Goal: Transaction & Acquisition: Purchase product/service

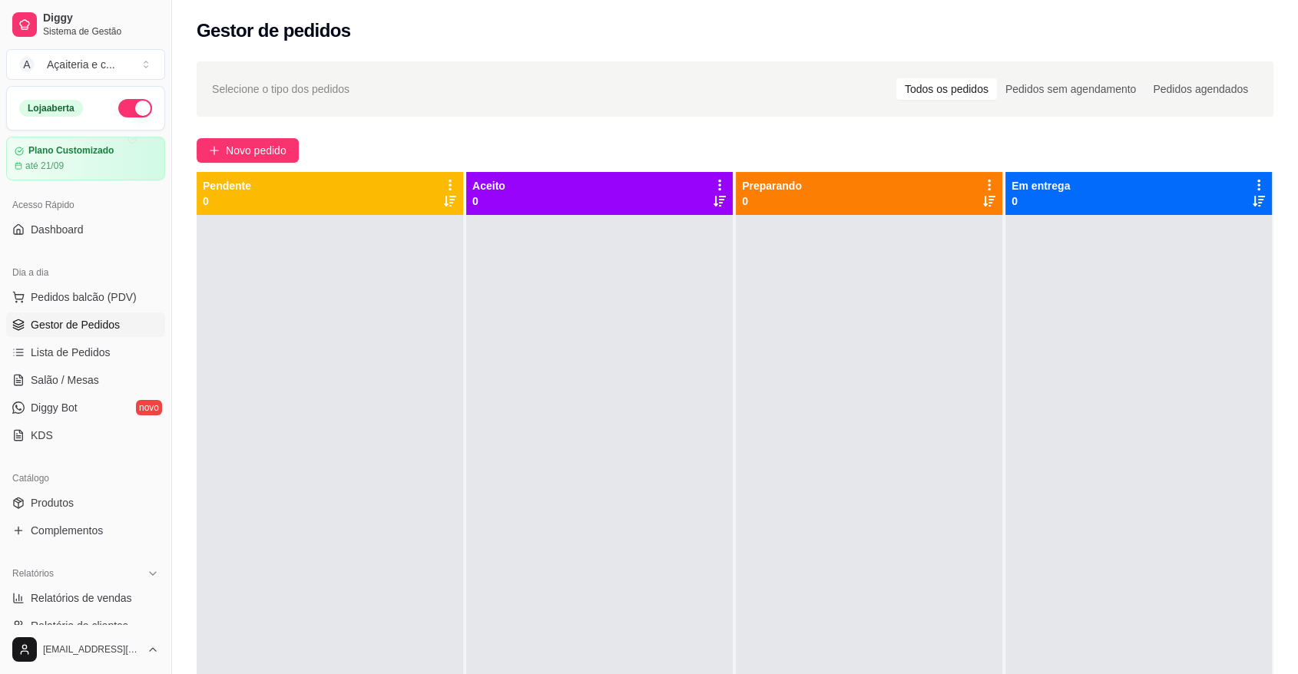
scroll to position [190, 0]
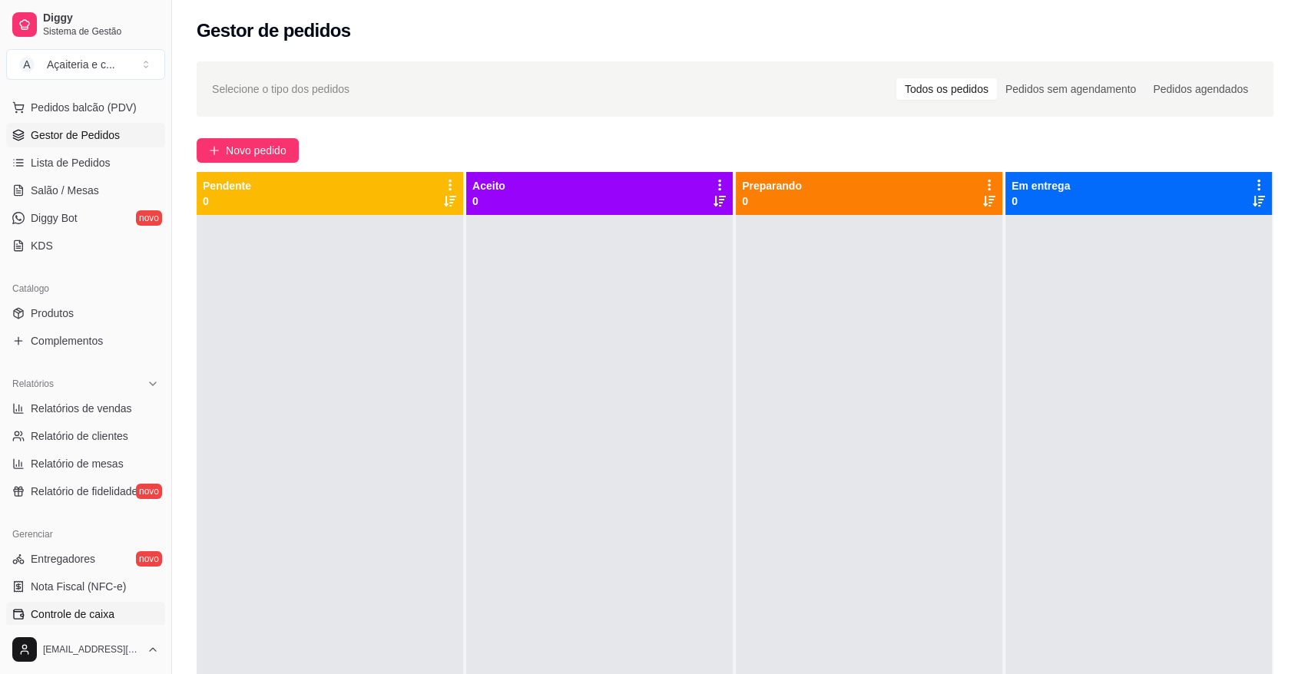
click at [90, 603] on link "Controle de caixa" at bounding box center [85, 614] width 159 height 25
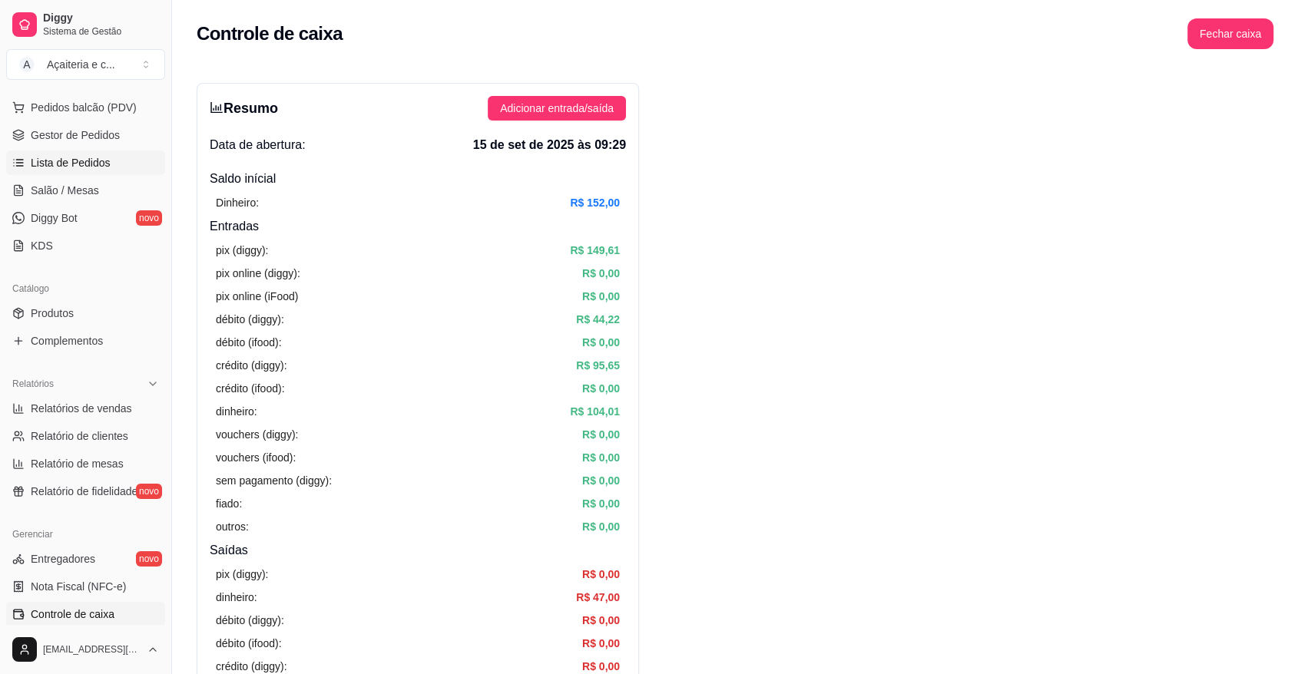
click at [93, 167] on span "Lista de Pedidos" at bounding box center [71, 162] width 80 height 15
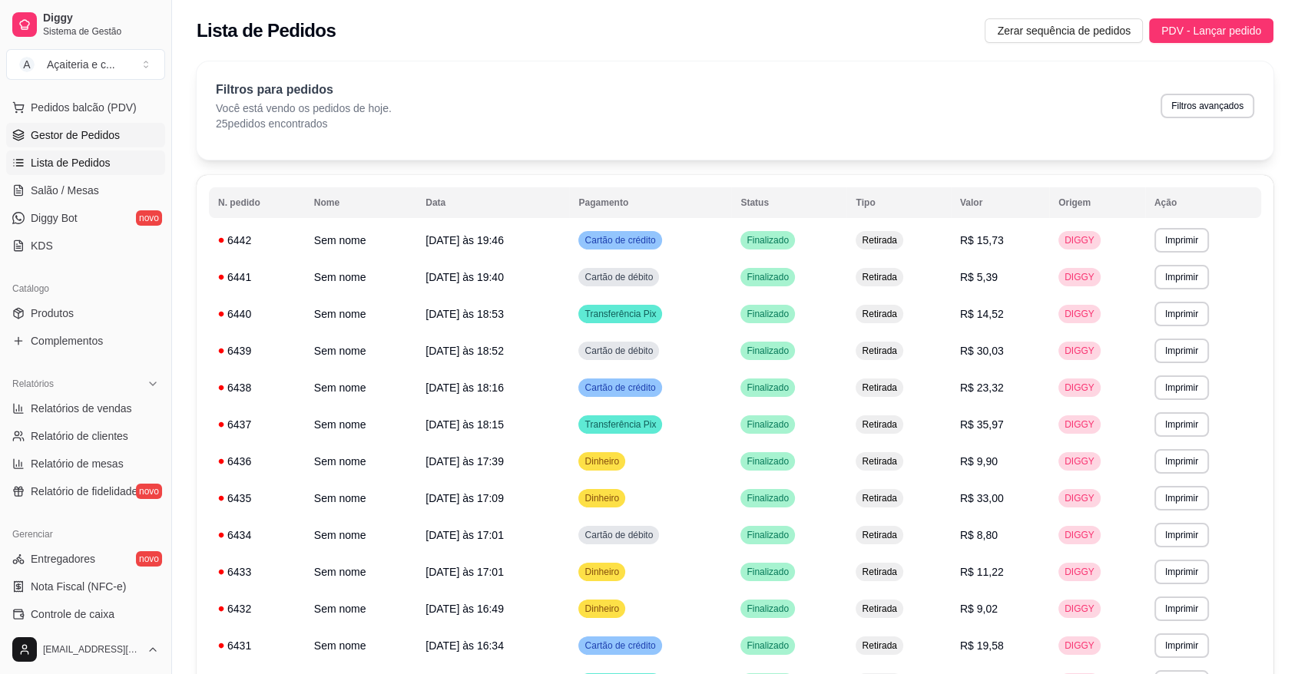
click at [107, 138] on span "Gestor de Pedidos" at bounding box center [75, 134] width 89 height 15
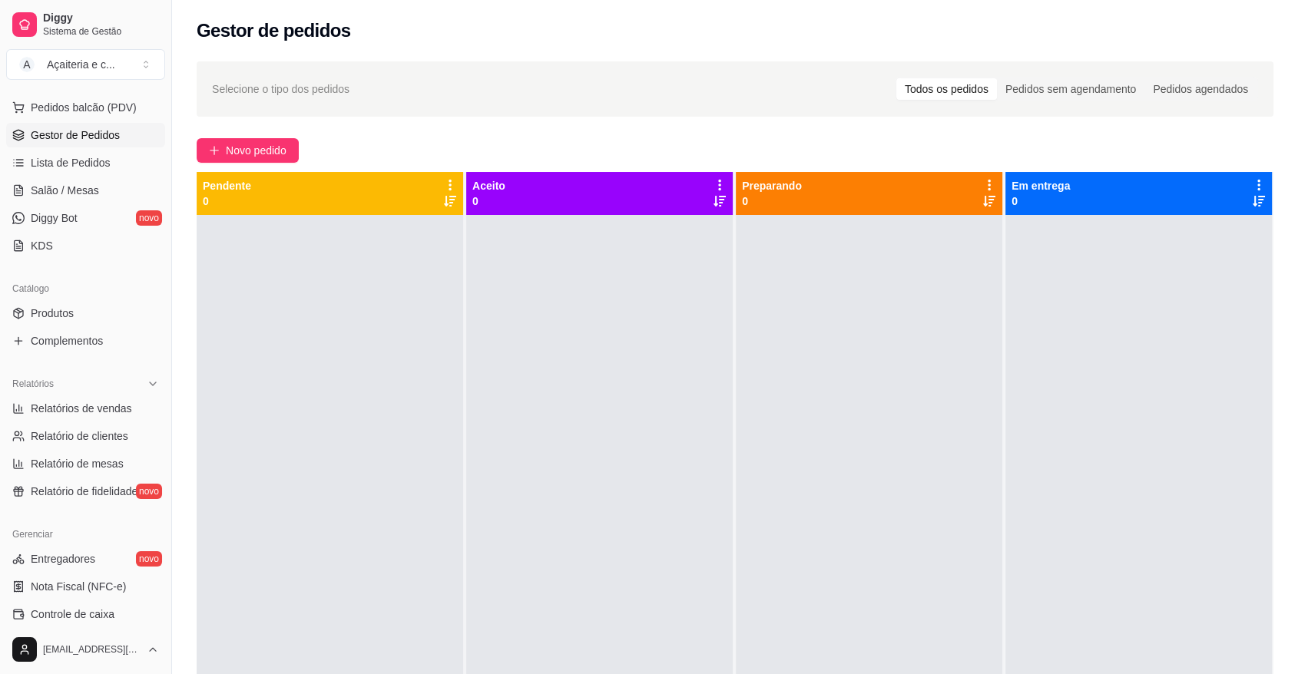
click at [107, 138] on span "Gestor de Pedidos" at bounding box center [75, 134] width 89 height 15
click at [103, 619] on span "Controle de caixa" at bounding box center [73, 614] width 84 height 15
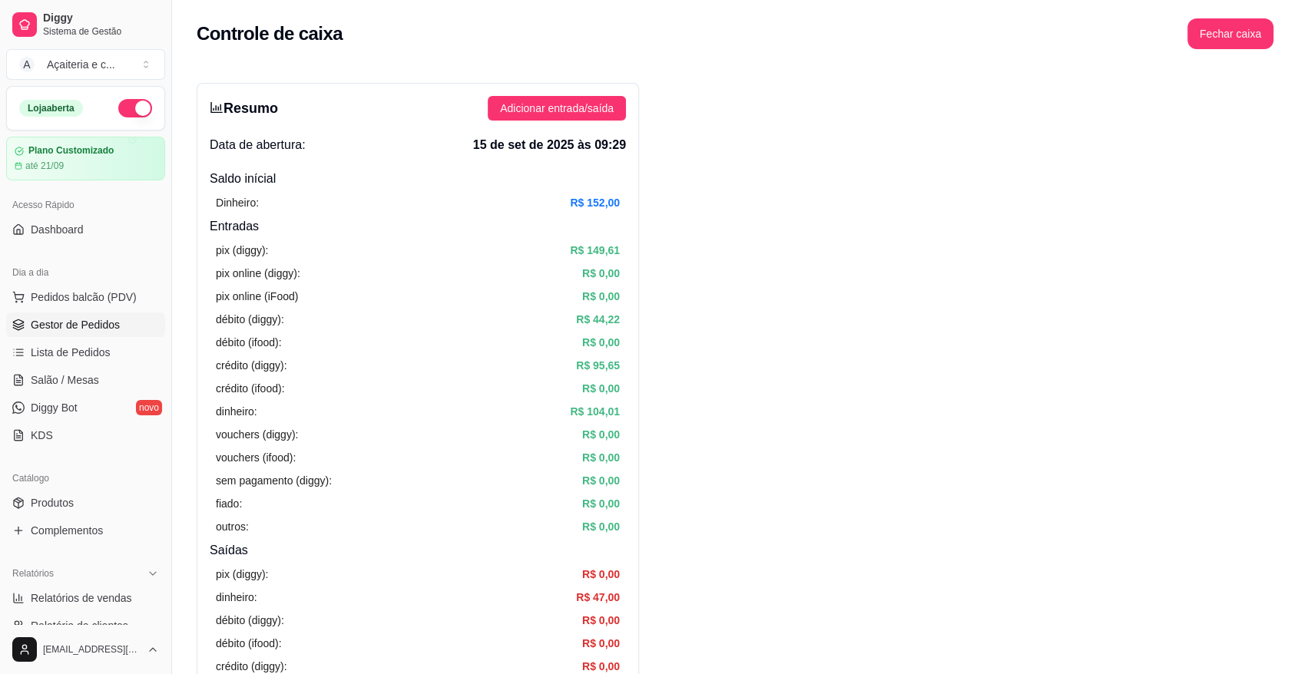
click at [120, 316] on link "Gestor de Pedidos" at bounding box center [85, 325] width 159 height 25
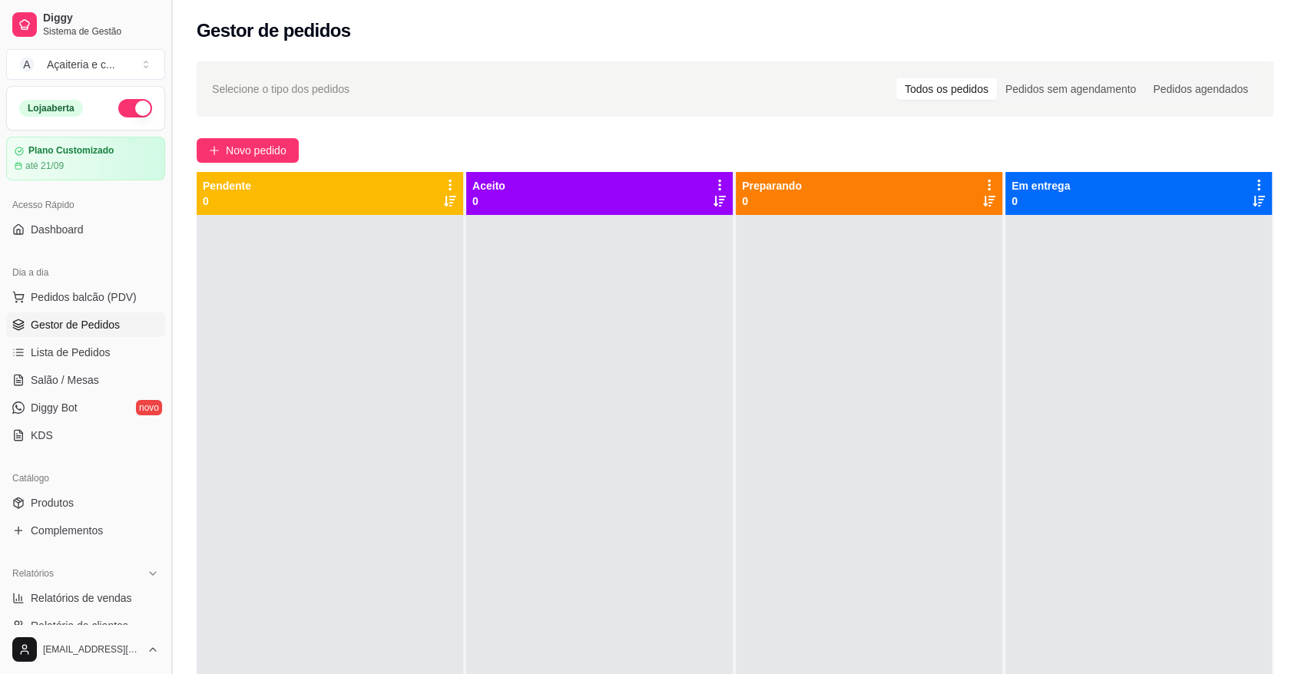
click at [165, 347] on button "Toggle Sidebar" at bounding box center [171, 337] width 12 height 674
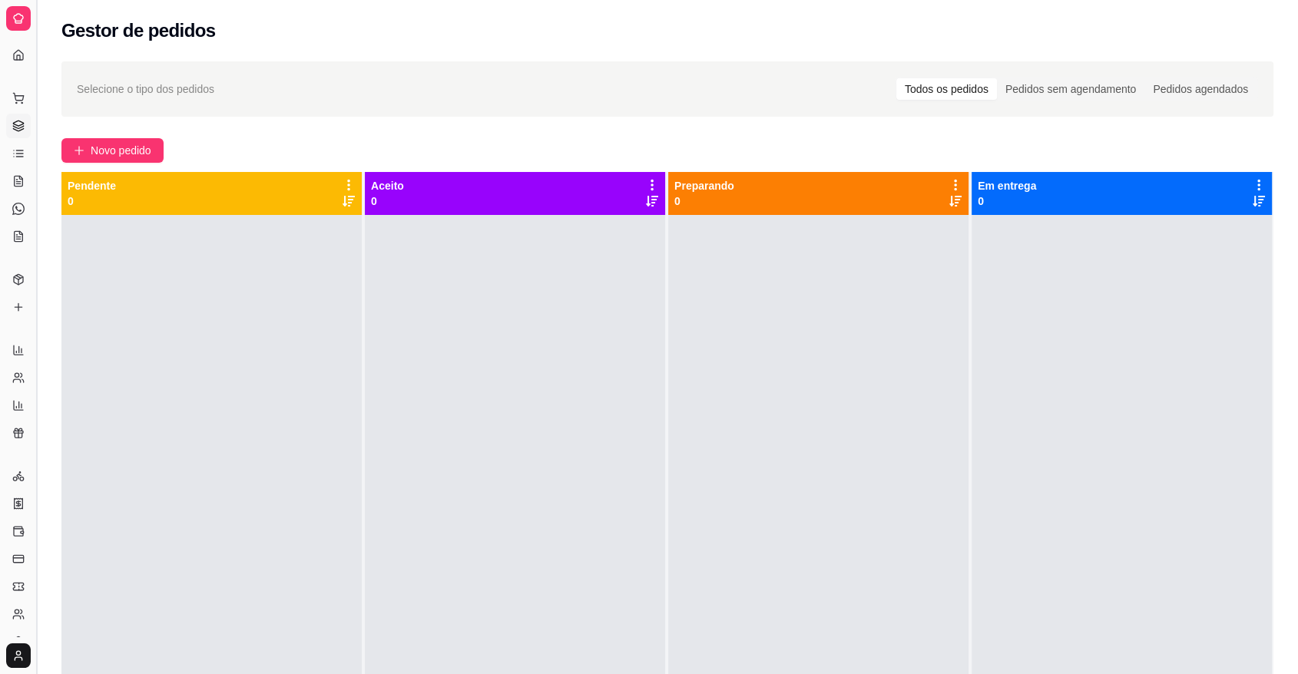
click at [37, 319] on button "Toggle Sidebar" at bounding box center [36, 337] width 12 height 674
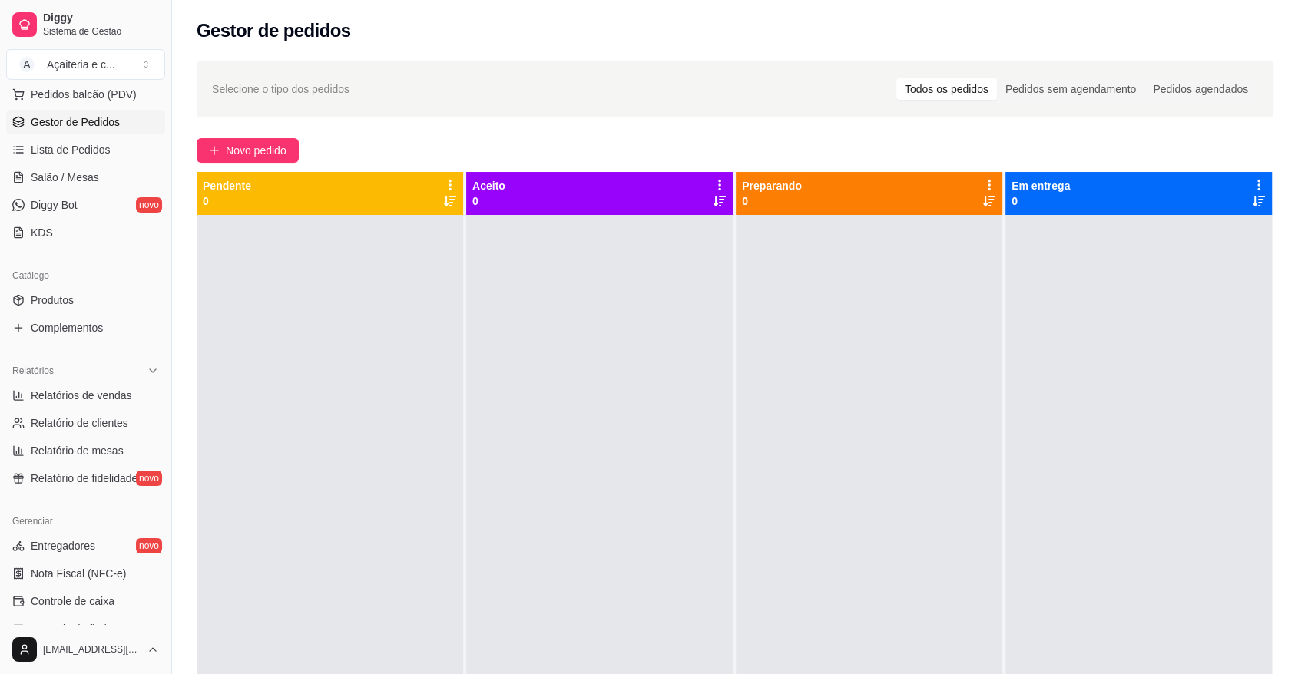
scroll to position [197, 0]
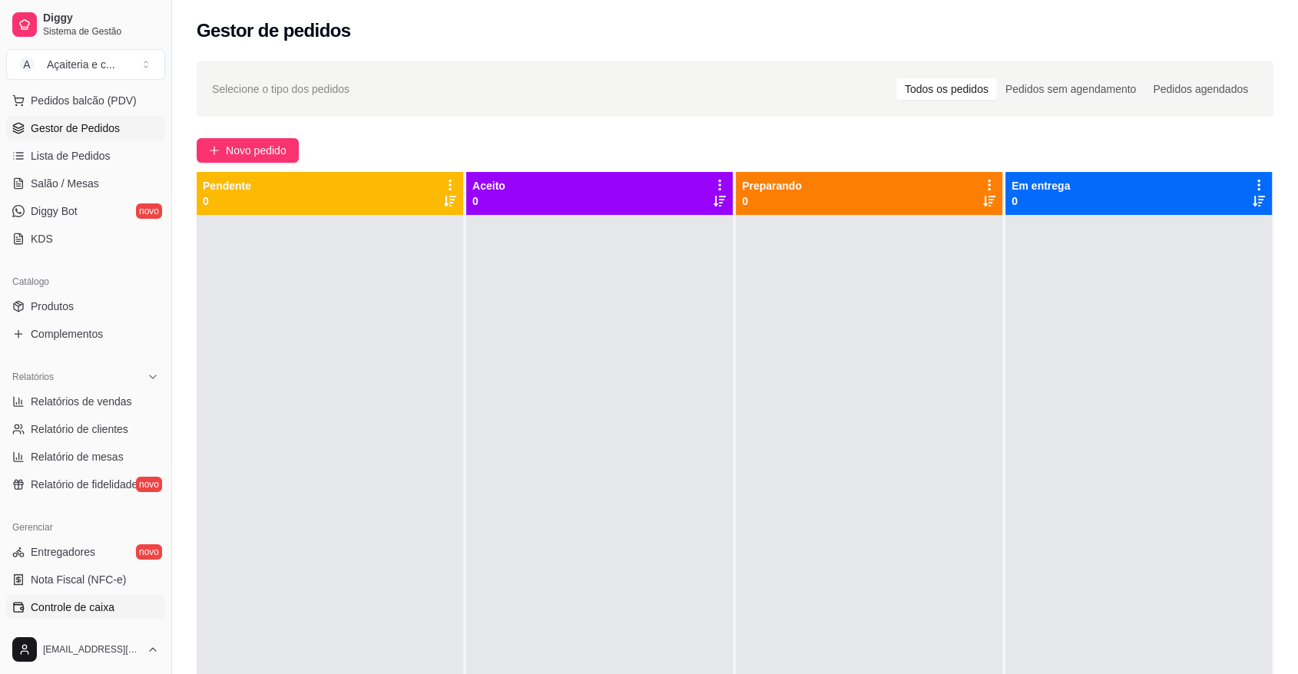
click at [72, 616] on link "Controle de caixa" at bounding box center [85, 607] width 159 height 25
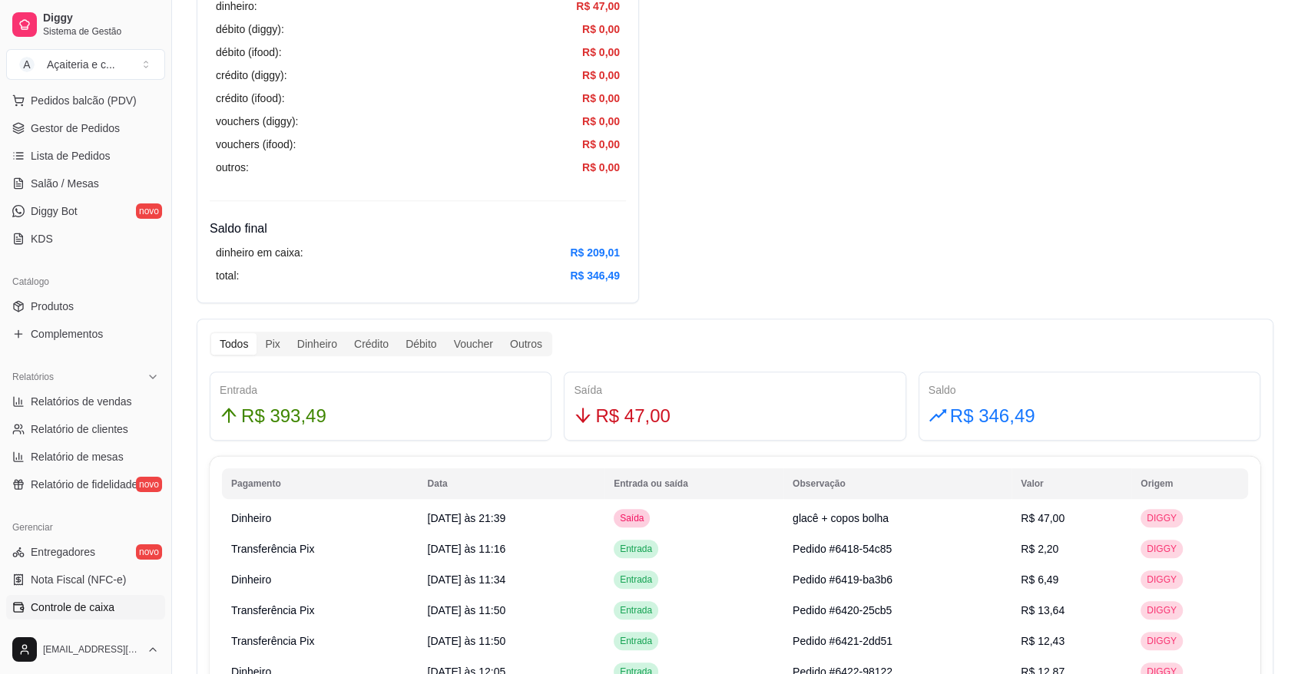
scroll to position [594, 0]
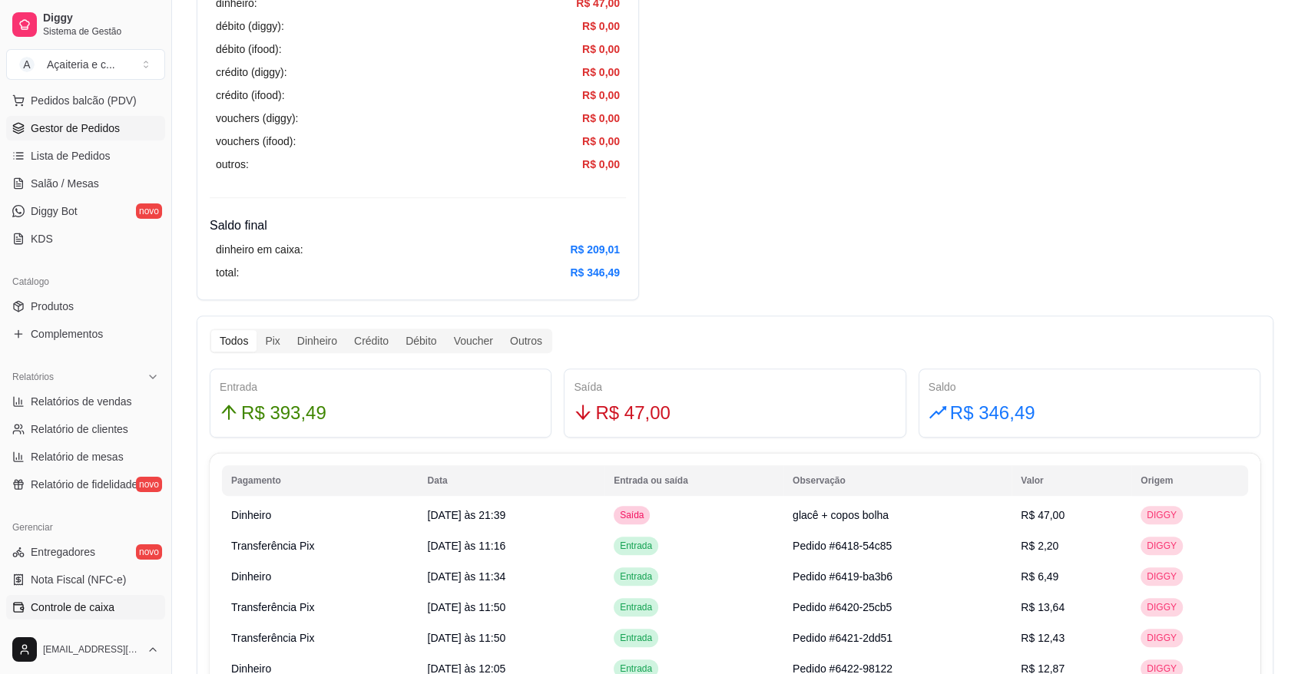
click at [103, 121] on span "Gestor de Pedidos" at bounding box center [75, 128] width 89 height 15
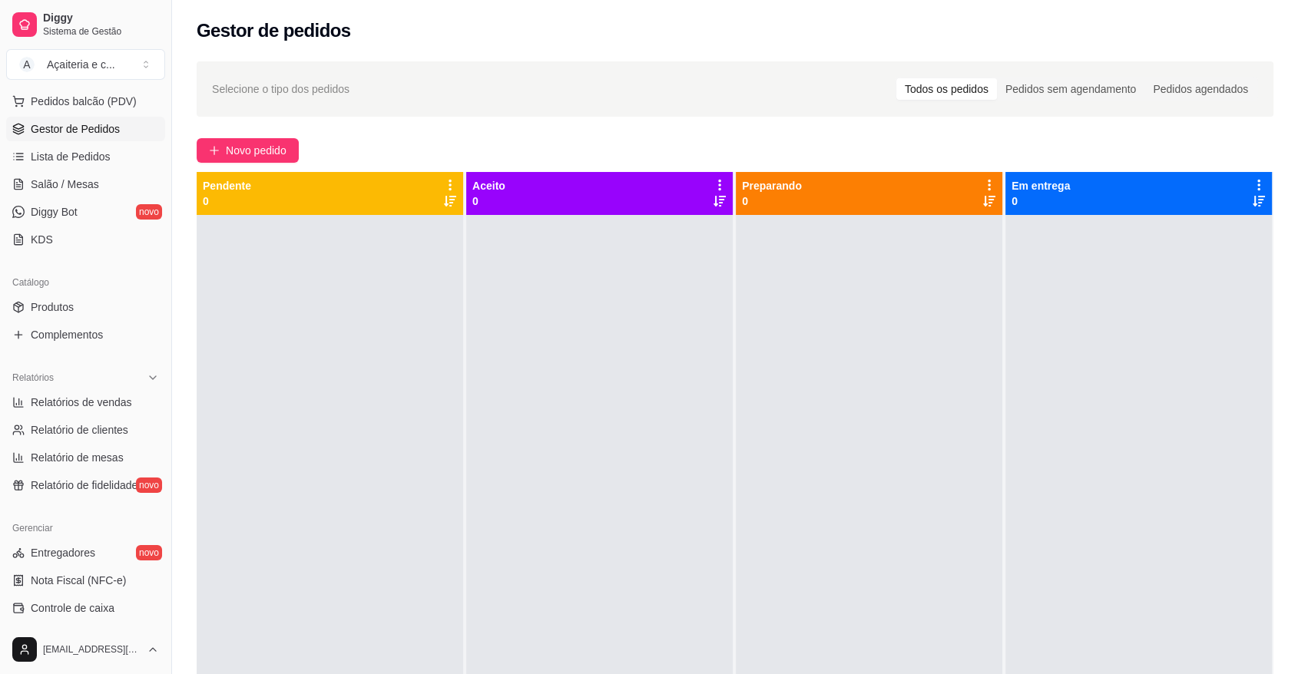
scroll to position [196, 0]
click at [252, 160] on button "Novo pedido" at bounding box center [248, 150] width 102 height 25
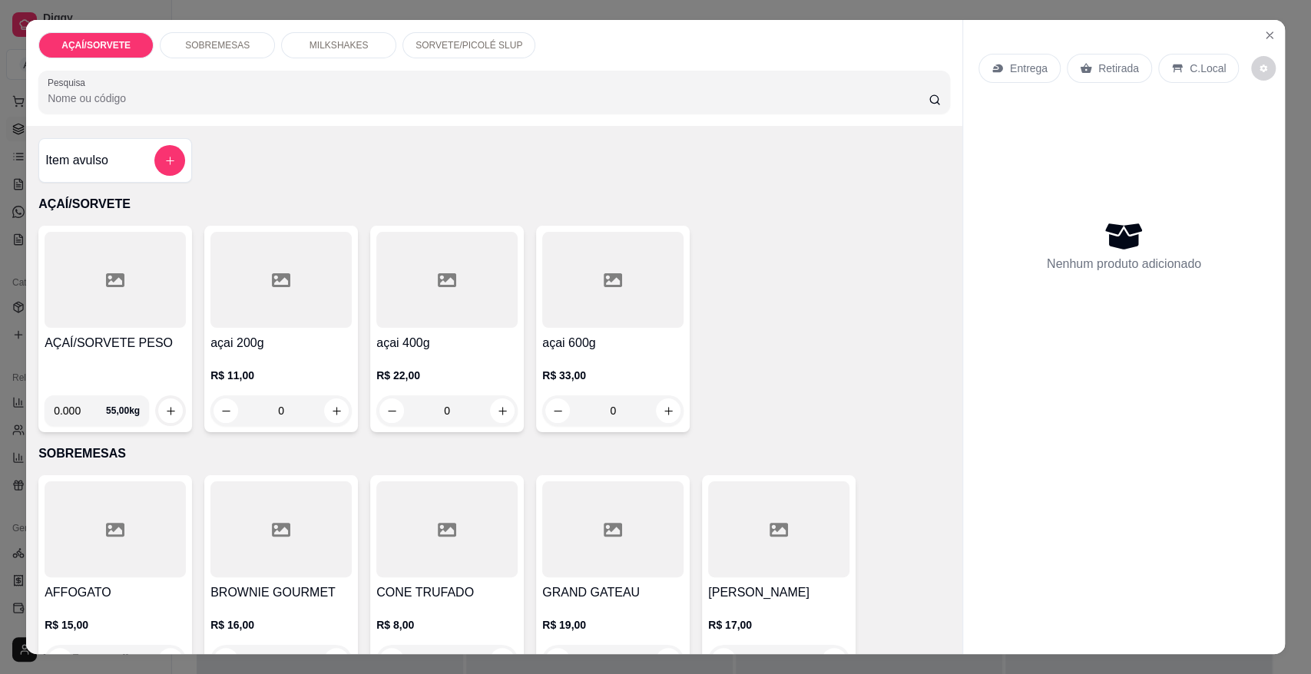
click at [76, 342] on h4 "AÇAÍ/SORVETE PESO" at bounding box center [115, 343] width 141 height 18
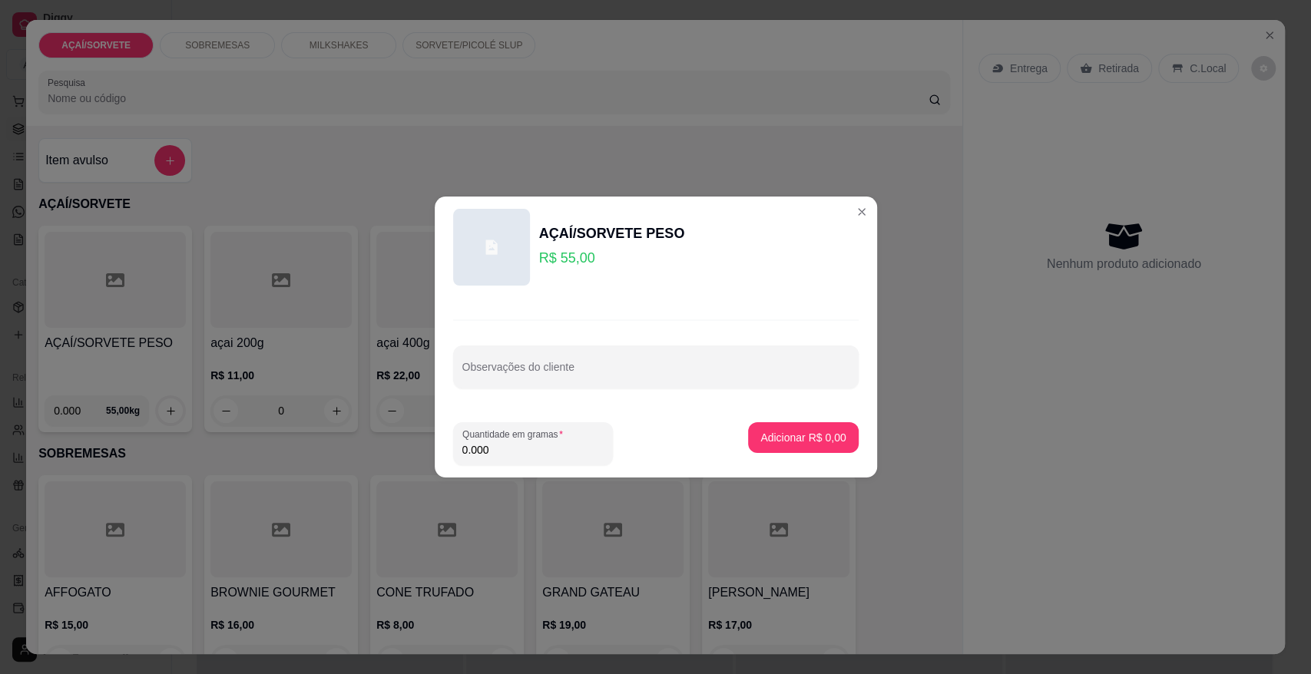
click at [503, 453] on input "0.000" at bounding box center [532, 449] width 141 height 15
type input "0.232"
click at [768, 438] on p "Adicionar R$ 12,76" at bounding box center [799, 437] width 91 height 15
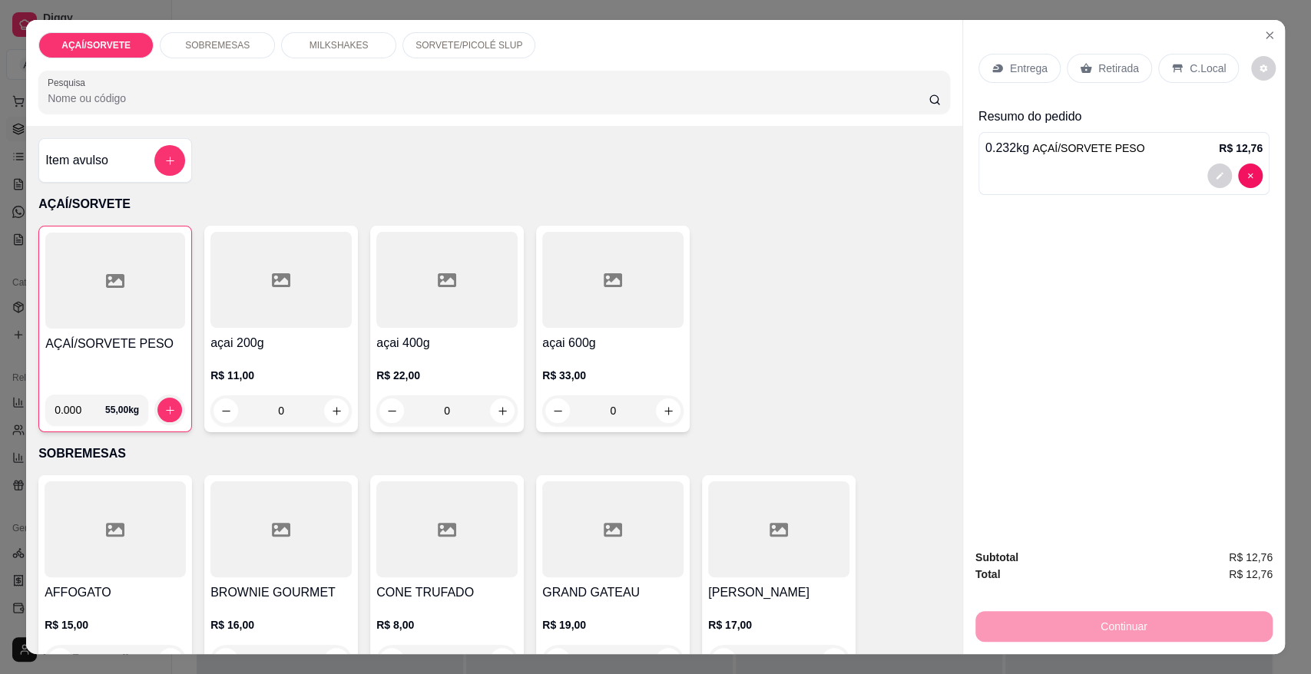
click at [1124, 75] on p "Retirada" at bounding box center [1118, 68] width 41 height 15
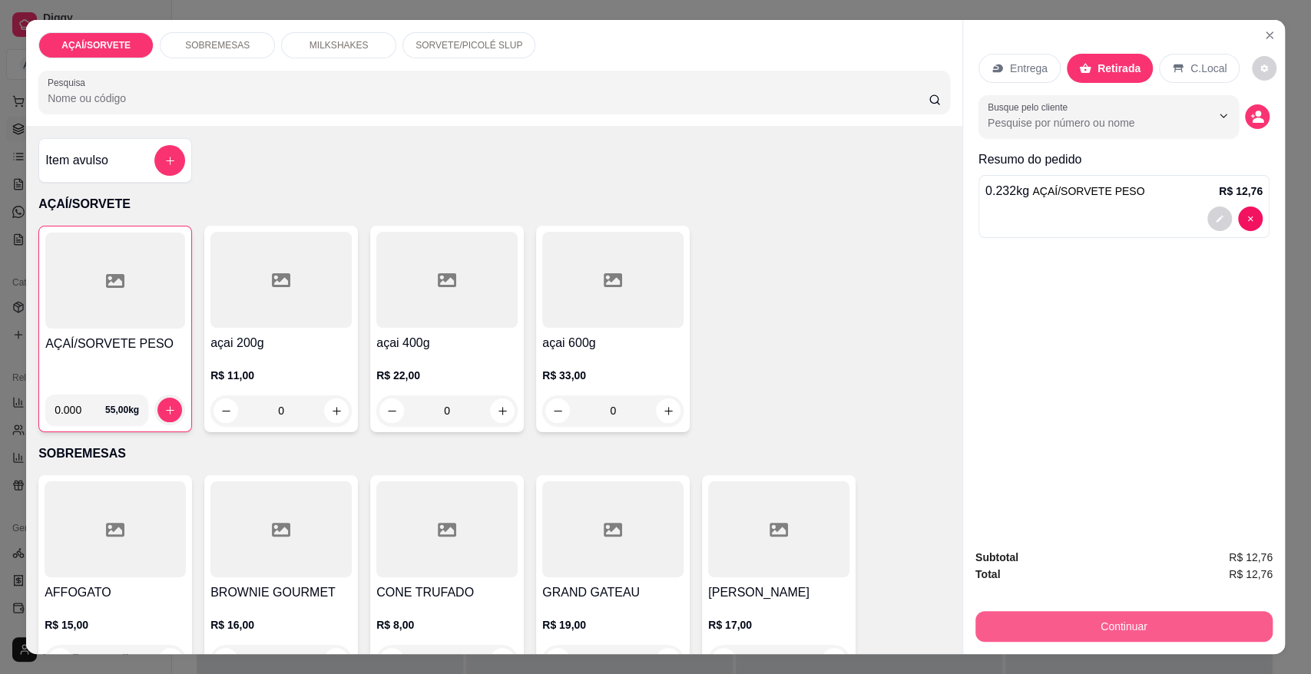
click at [1085, 618] on button "Continuar" at bounding box center [1123, 626] width 297 height 31
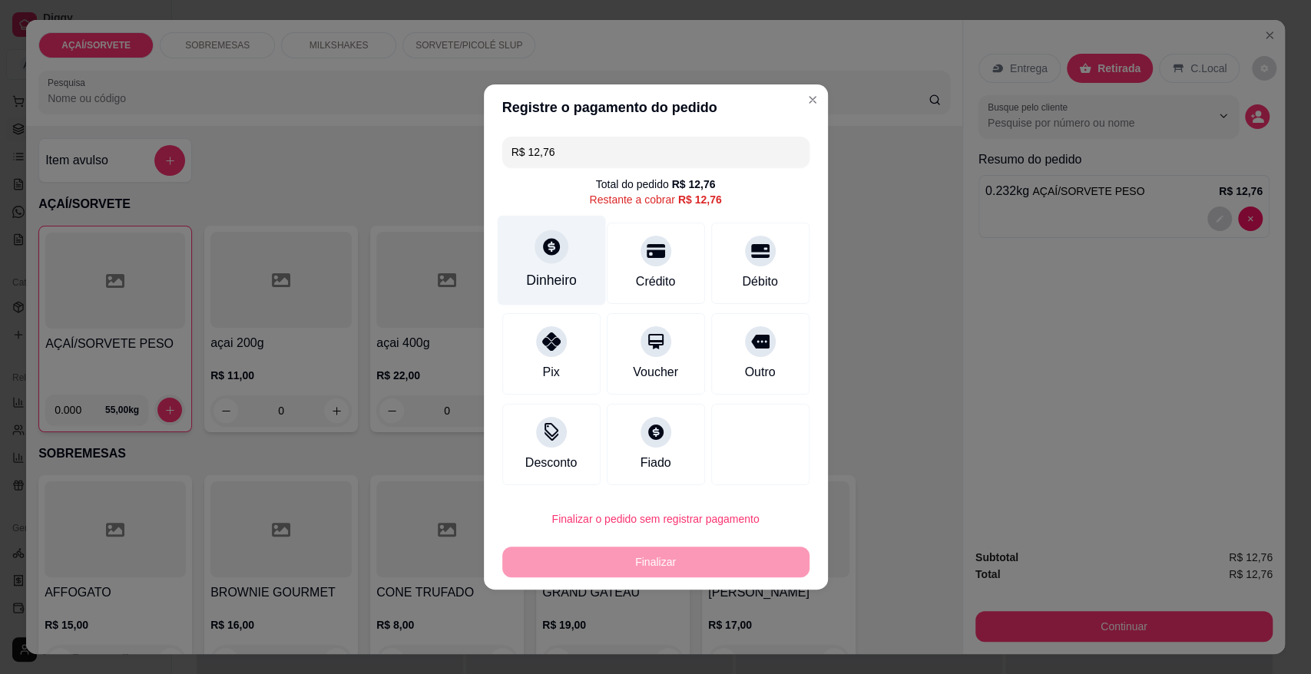
click at [528, 239] on div "Dinheiro" at bounding box center [551, 261] width 108 height 90
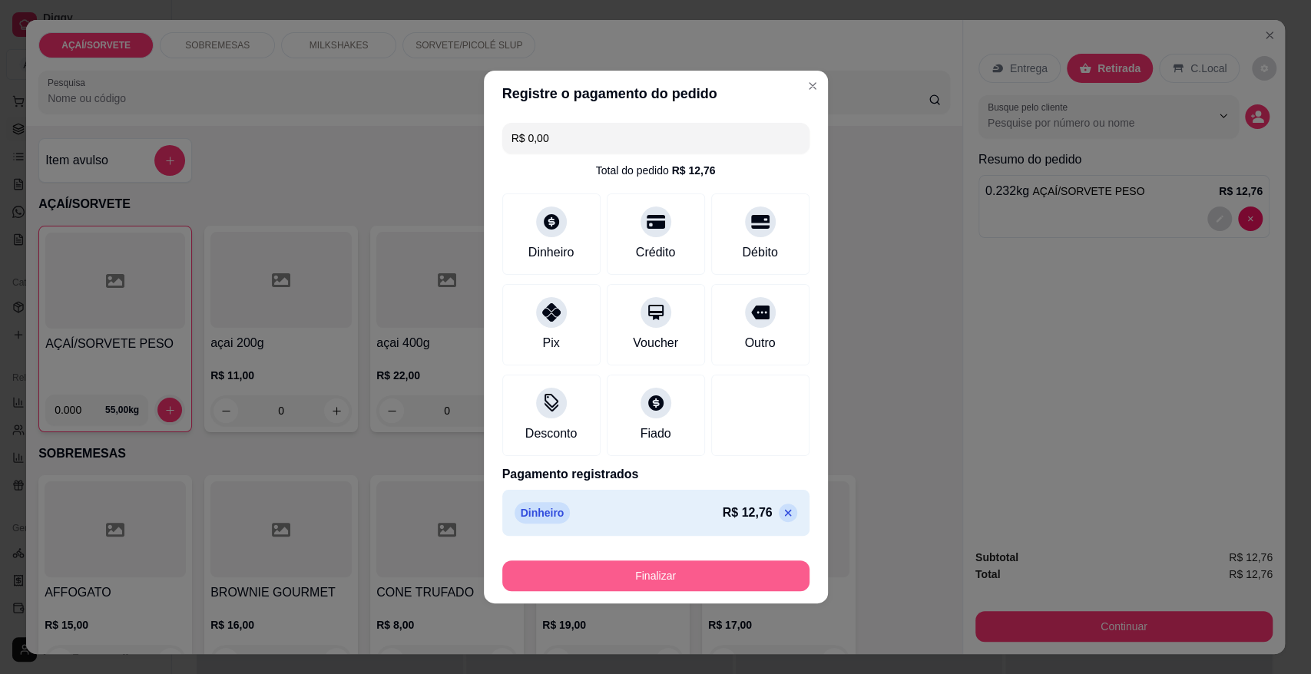
click at [710, 581] on button "Finalizar" at bounding box center [655, 576] width 307 height 31
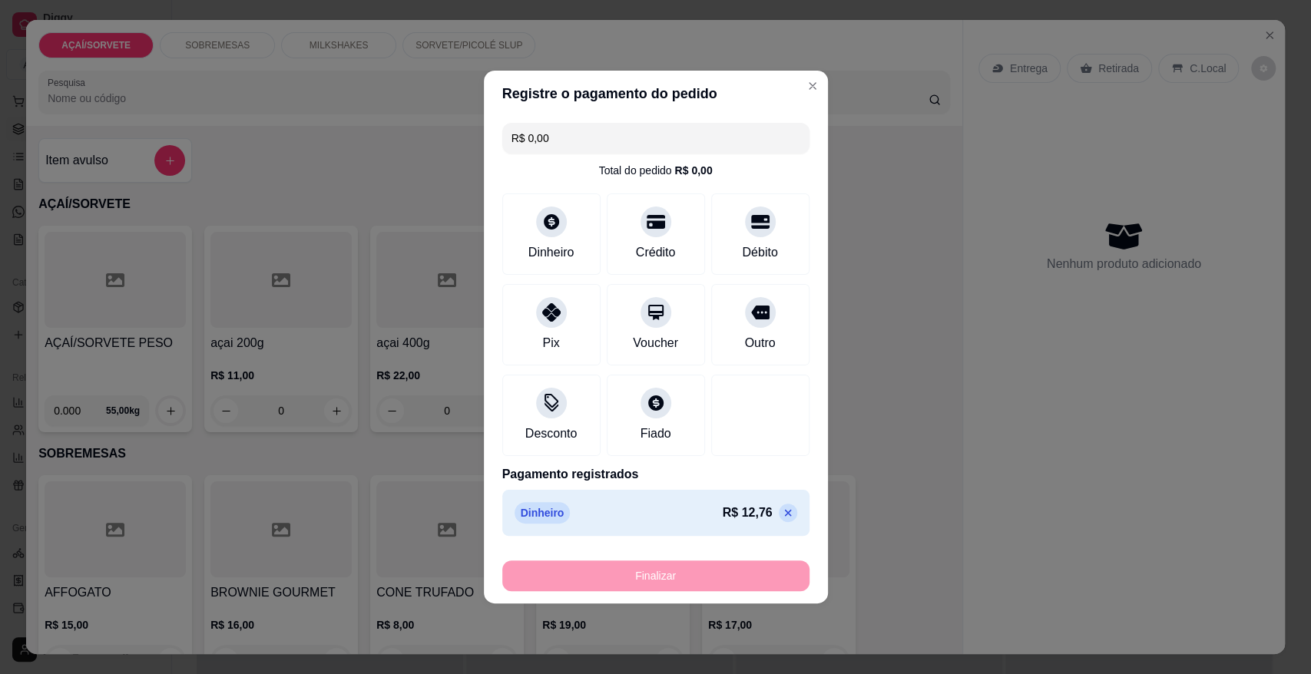
type input "-R$ 12,76"
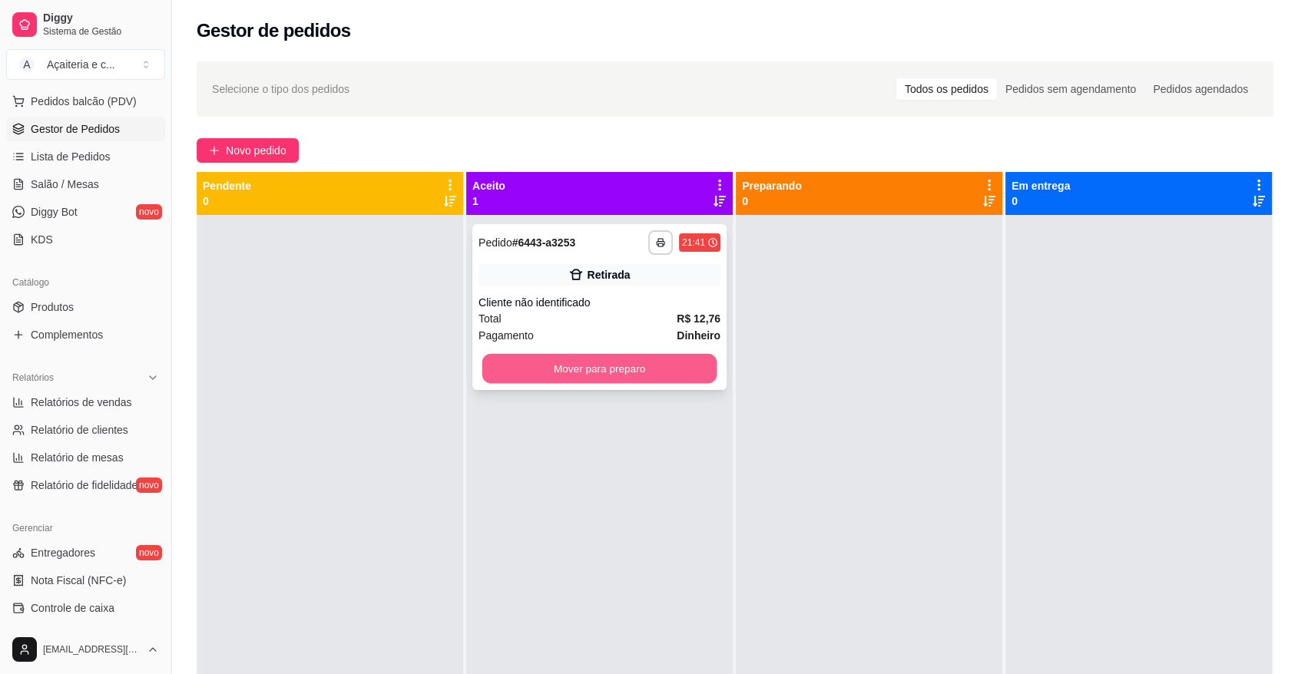
click at [679, 374] on button "Mover para preparo" at bounding box center [599, 369] width 235 height 30
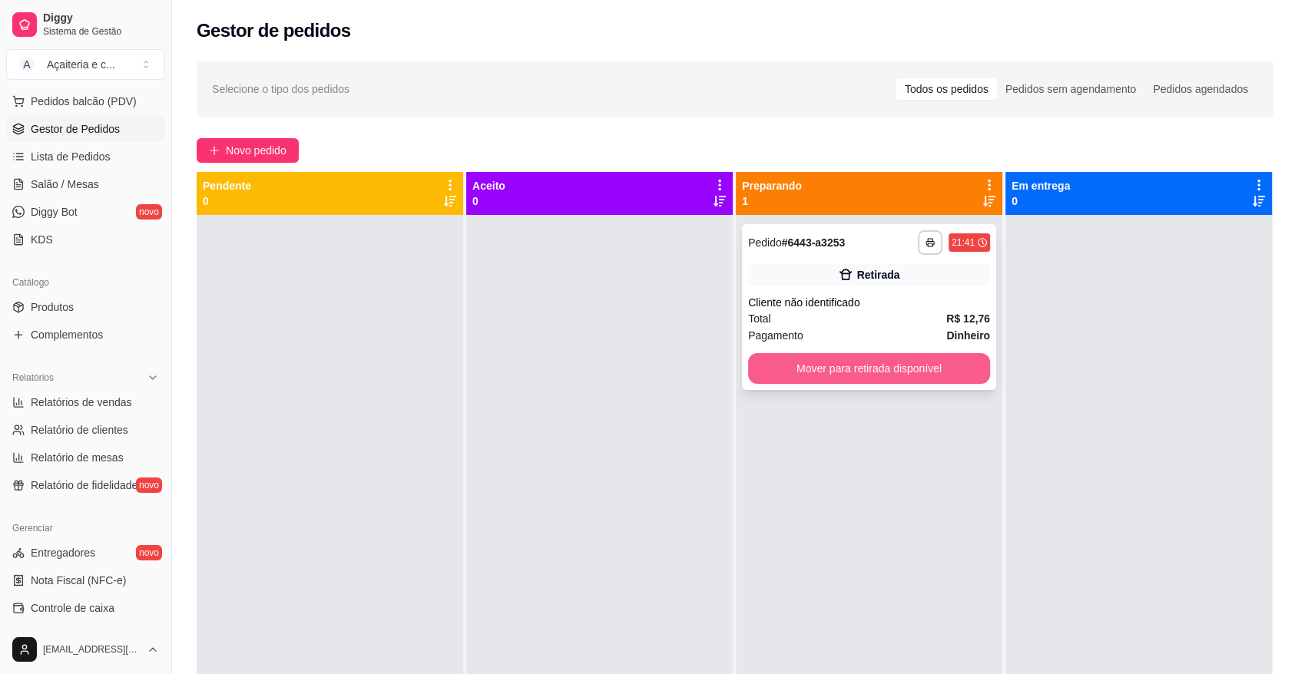
click at [788, 379] on button "Mover para retirada disponível" at bounding box center [869, 368] width 242 height 31
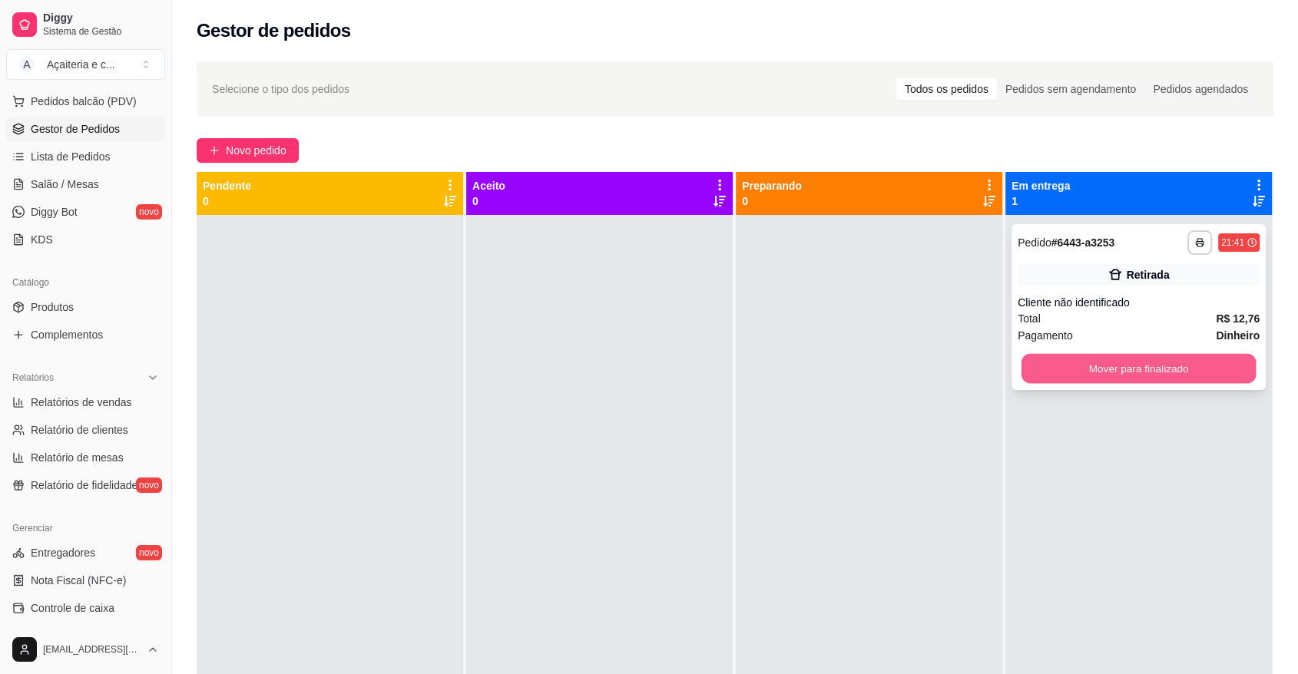
click at [1045, 370] on button "Mover para finalizado" at bounding box center [1138, 369] width 235 height 30
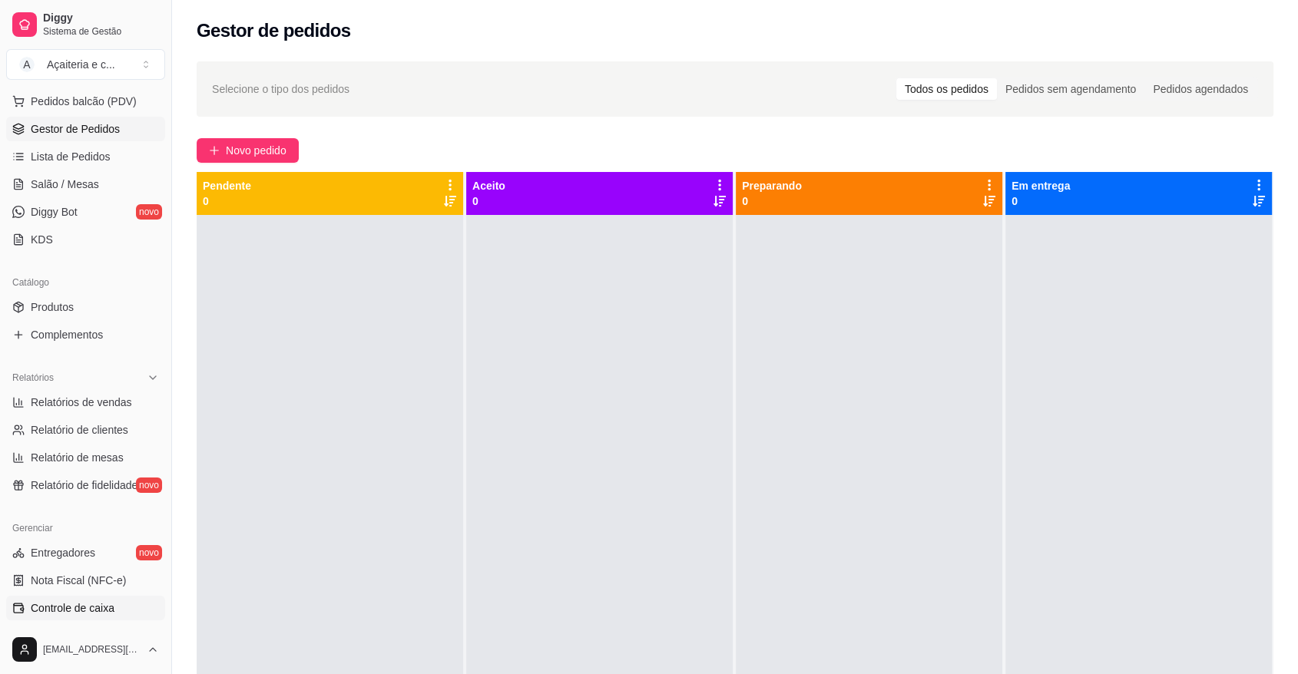
click at [124, 607] on link "Controle de caixa" at bounding box center [85, 608] width 159 height 25
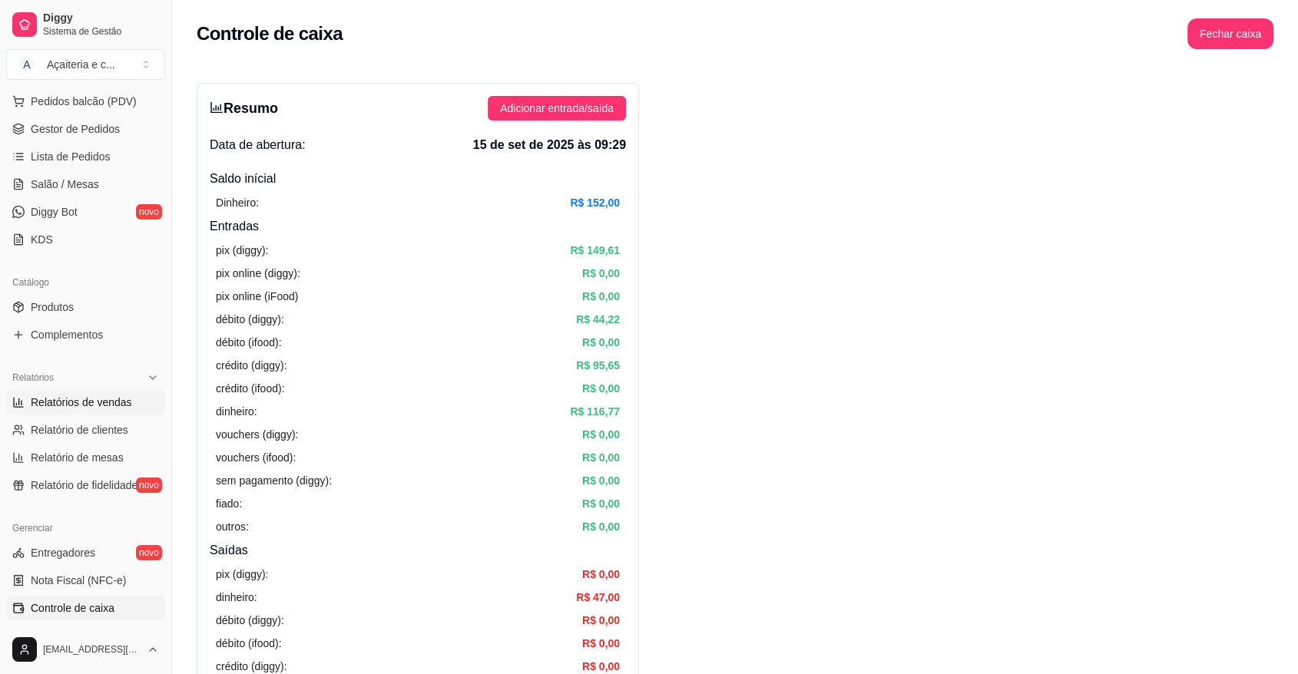
click at [118, 399] on span "Relatórios de vendas" at bounding box center [81, 402] width 101 height 15
select select "ALL"
select select "0"
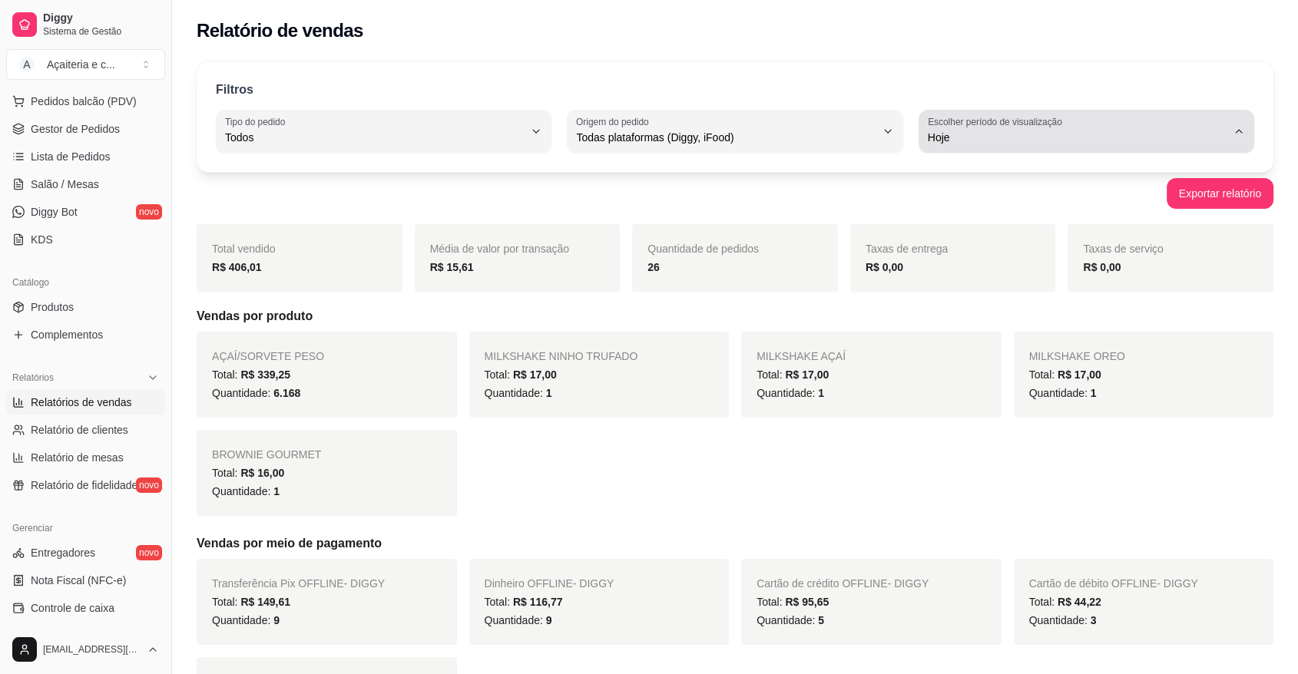
click at [1176, 124] on div "Hoje" at bounding box center [1077, 131] width 299 height 31
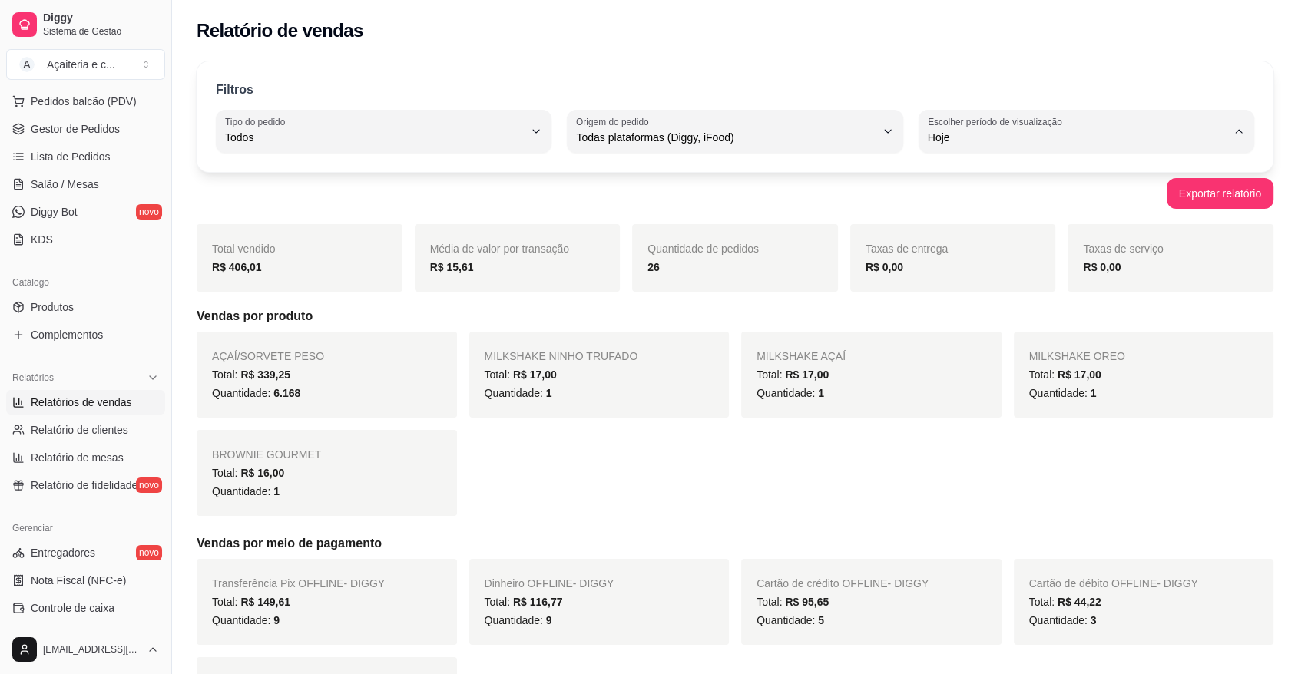
click at [990, 279] on span "30 dias" at bounding box center [1079, 273] width 284 height 15
type input "30"
select select "30"
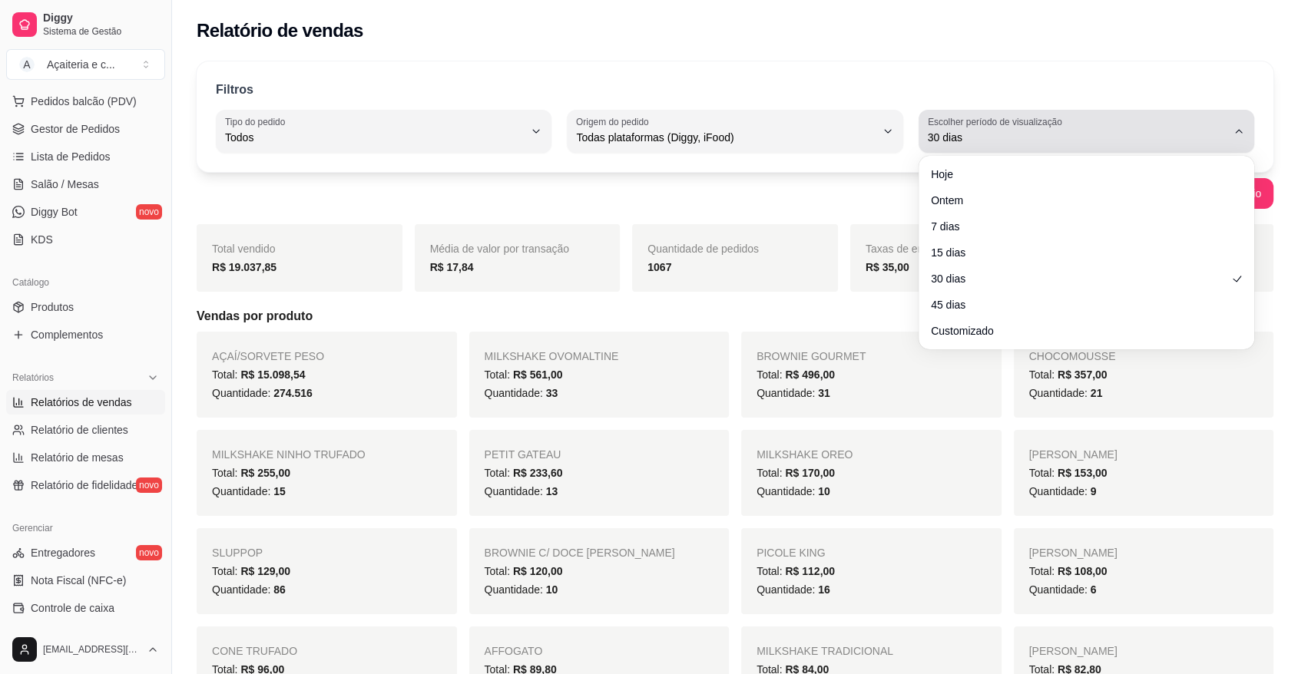
click at [1146, 133] on span "30 dias" at bounding box center [1077, 137] width 299 height 15
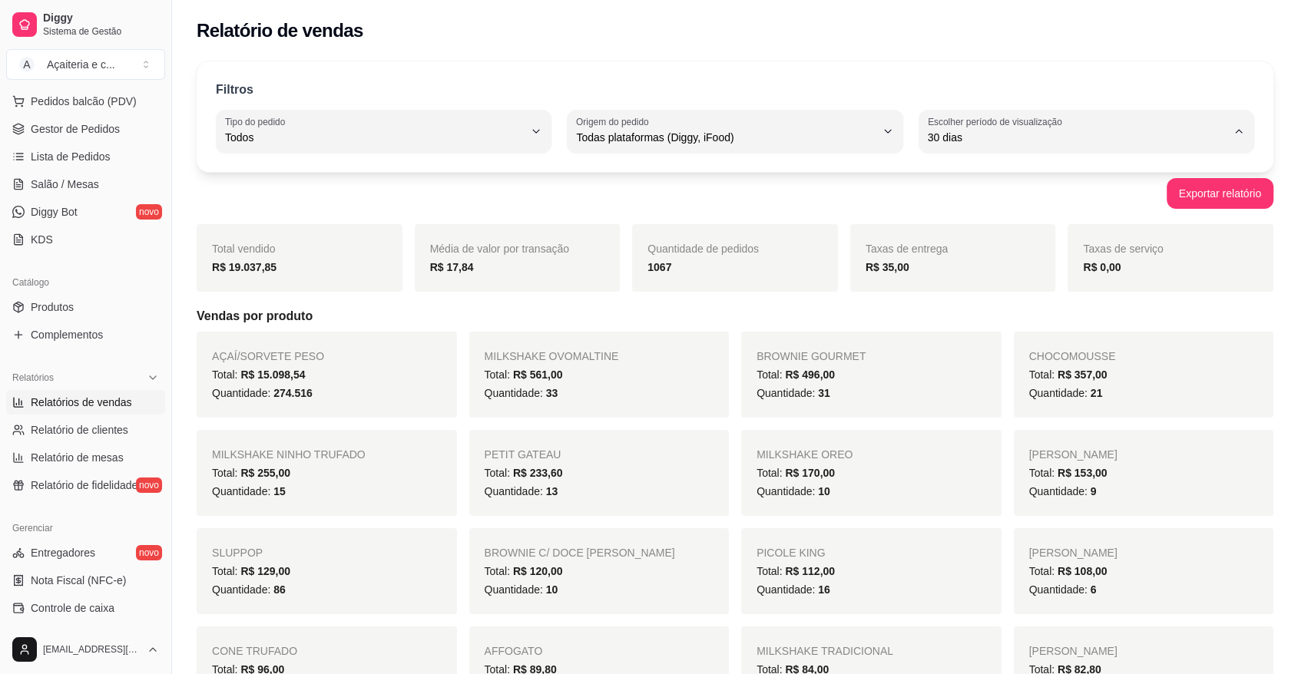
click at [971, 305] on span "45 dias" at bounding box center [1079, 299] width 284 height 15
type input "45"
select select "45"
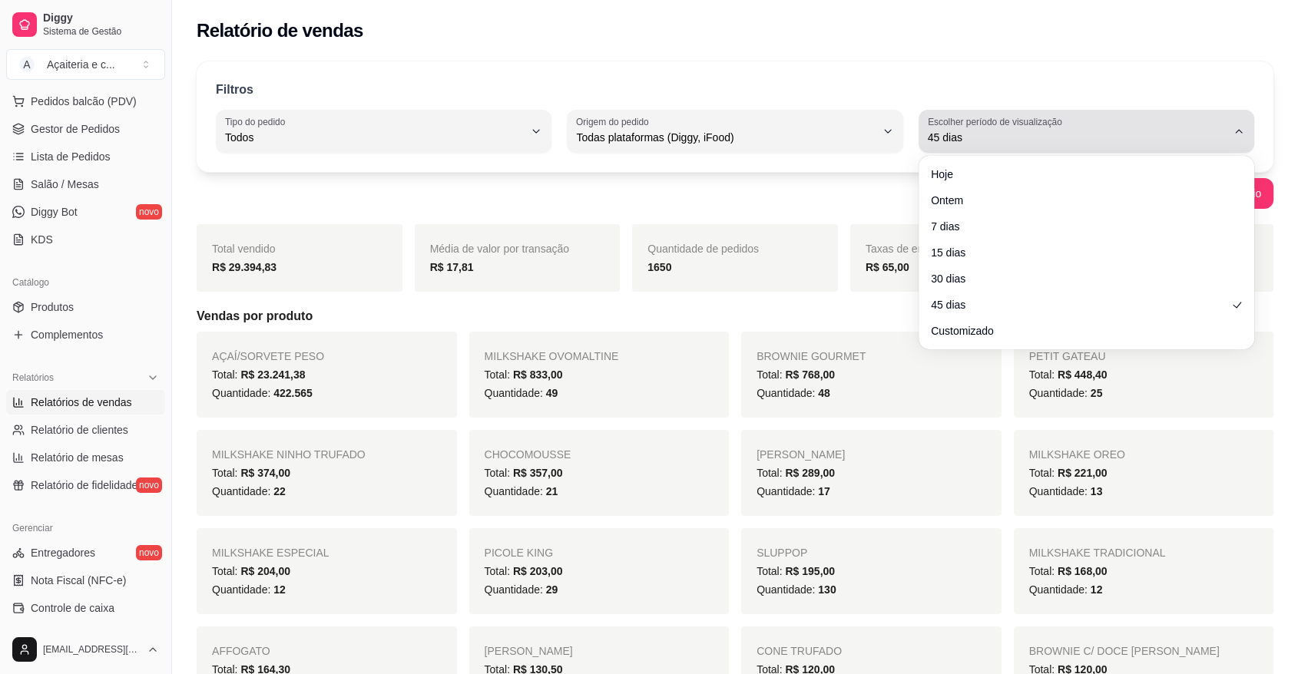
click at [1123, 138] on span "45 dias" at bounding box center [1077, 137] width 299 height 15
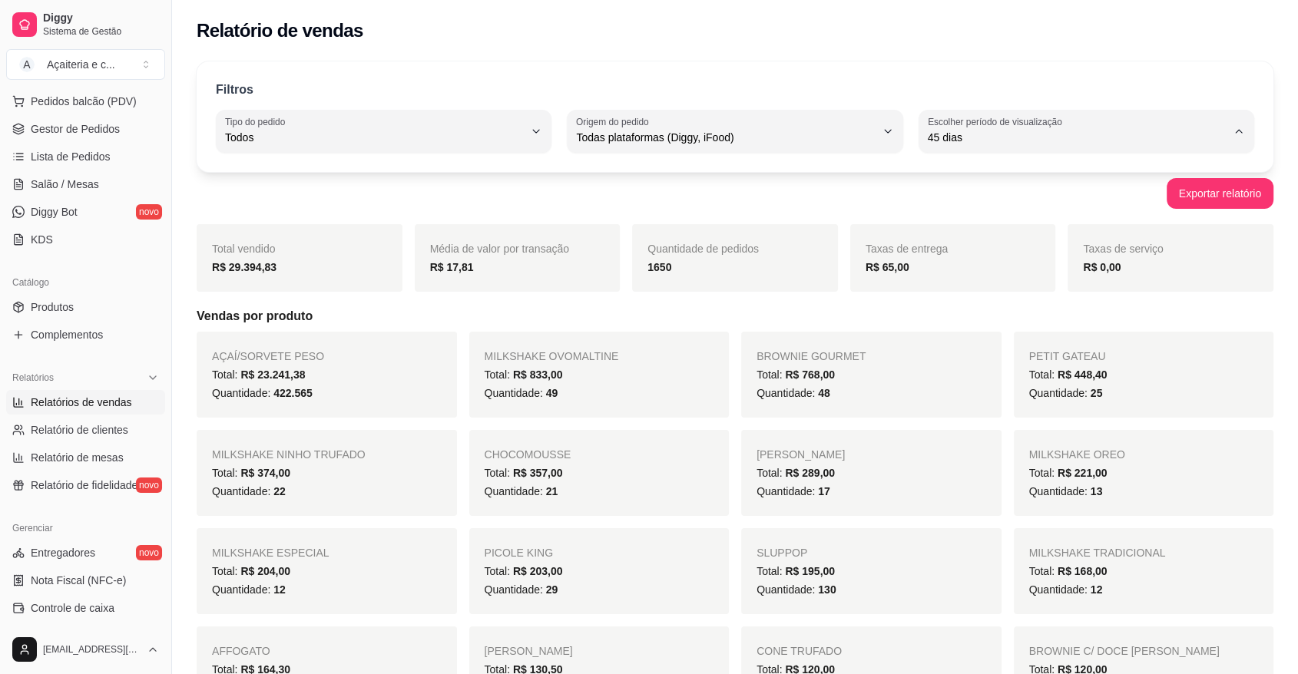
click at [995, 249] on span "15 dias" at bounding box center [1079, 248] width 284 height 15
type input "15"
select select "15"
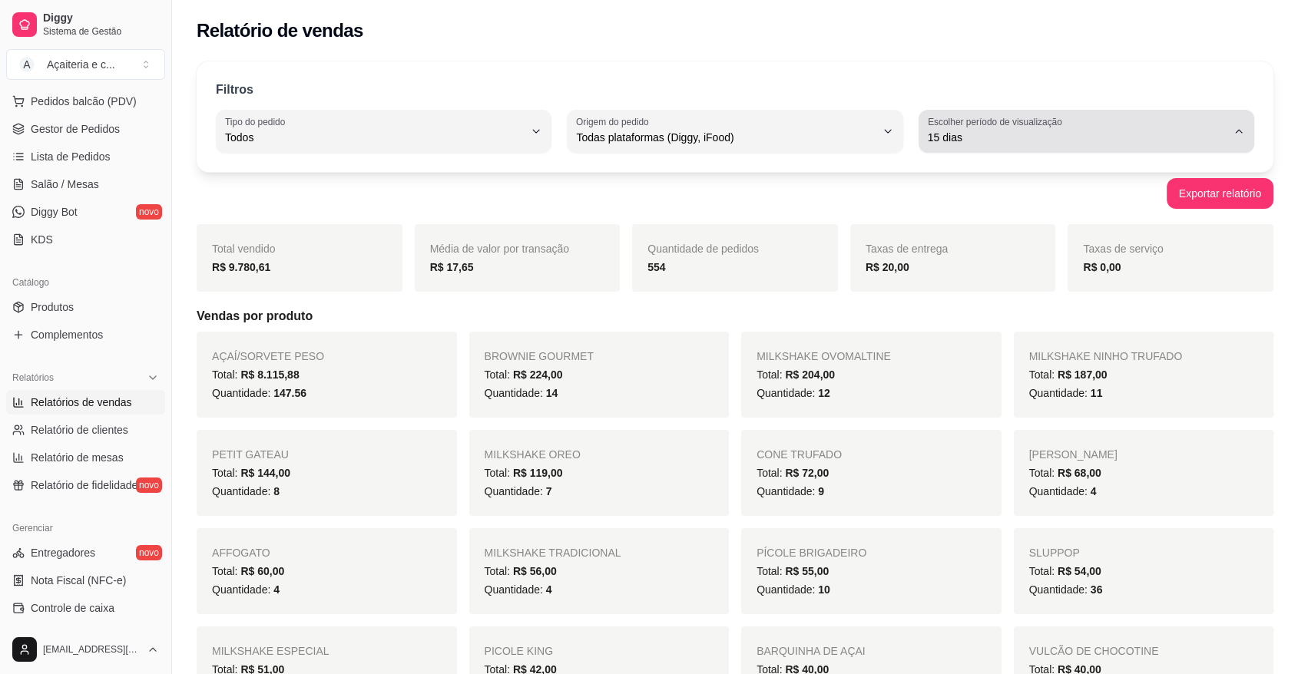
click at [1068, 144] on span "15 dias" at bounding box center [1077, 137] width 299 height 15
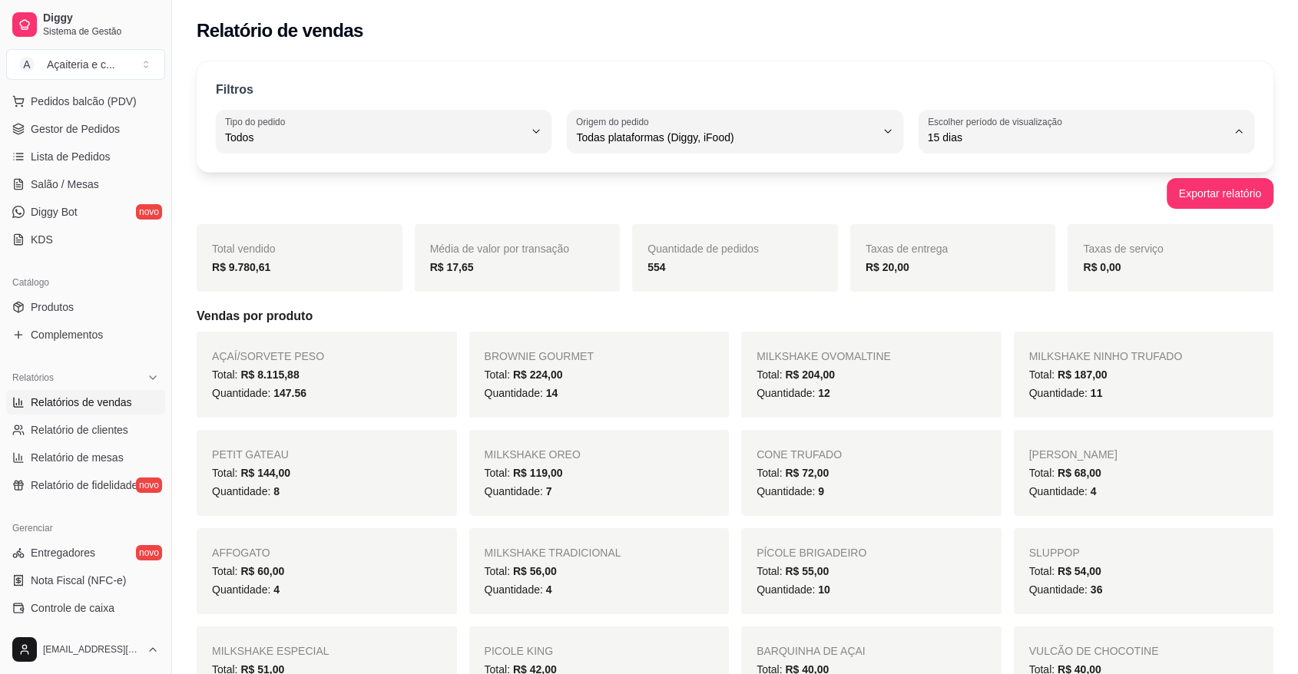
click at [1005, 223] on span "7 dias" at bounding box center [1079, 224] width 284 height 15
type input "7"
select select "7"
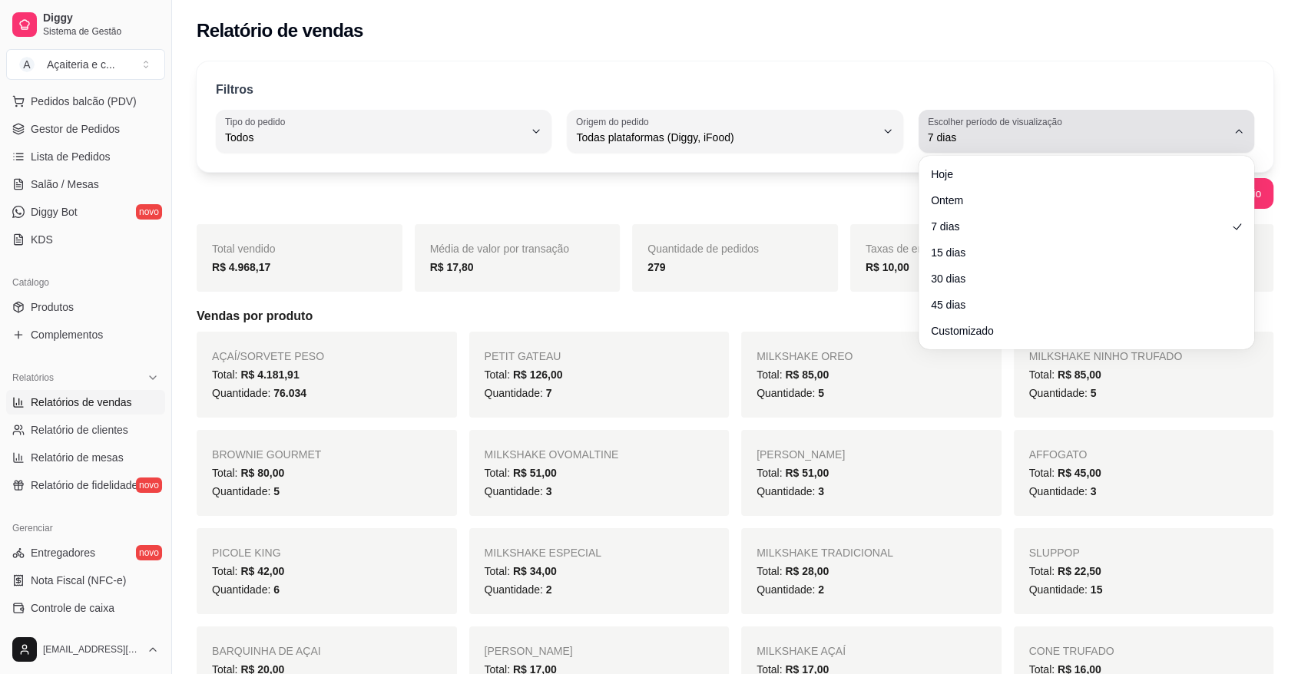
click at [1136, 128] on div "7 dias" at bounding box center [1077, 131] width 299 height 31
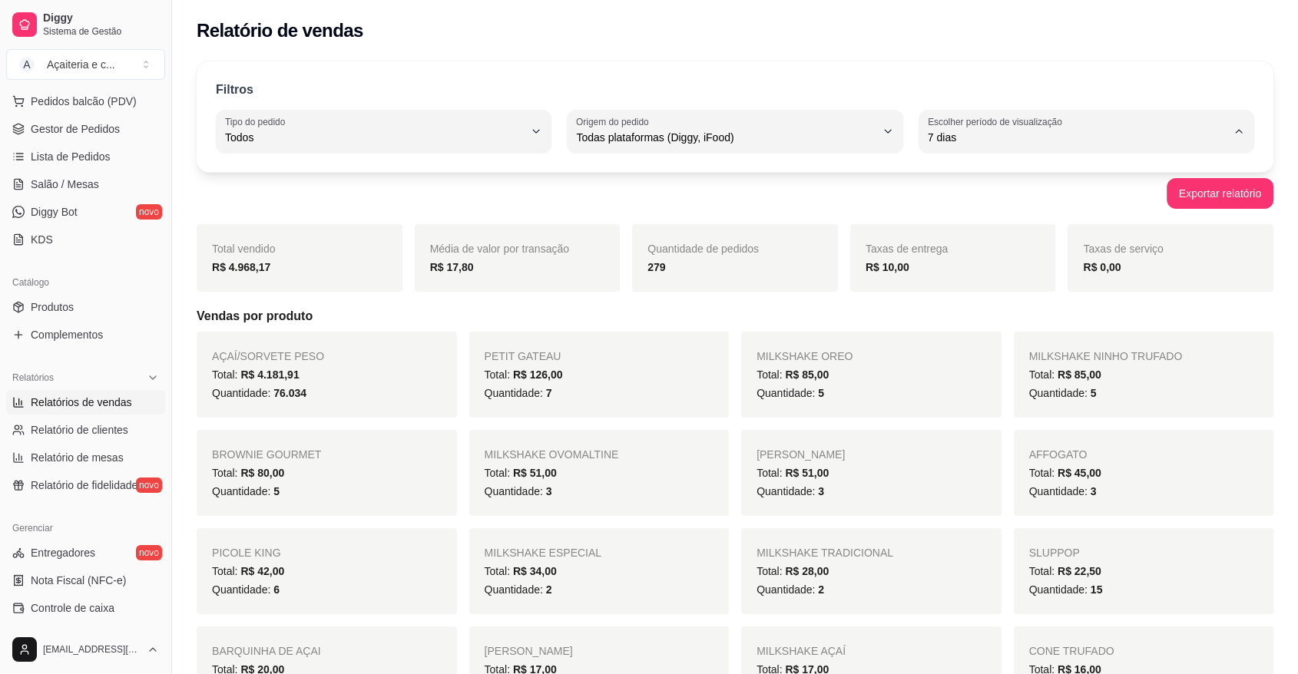
click at [1054, 204] on span "Ontem" at bounding box center [1079, 198] width 284 height 15
type input "1"
select select "1"
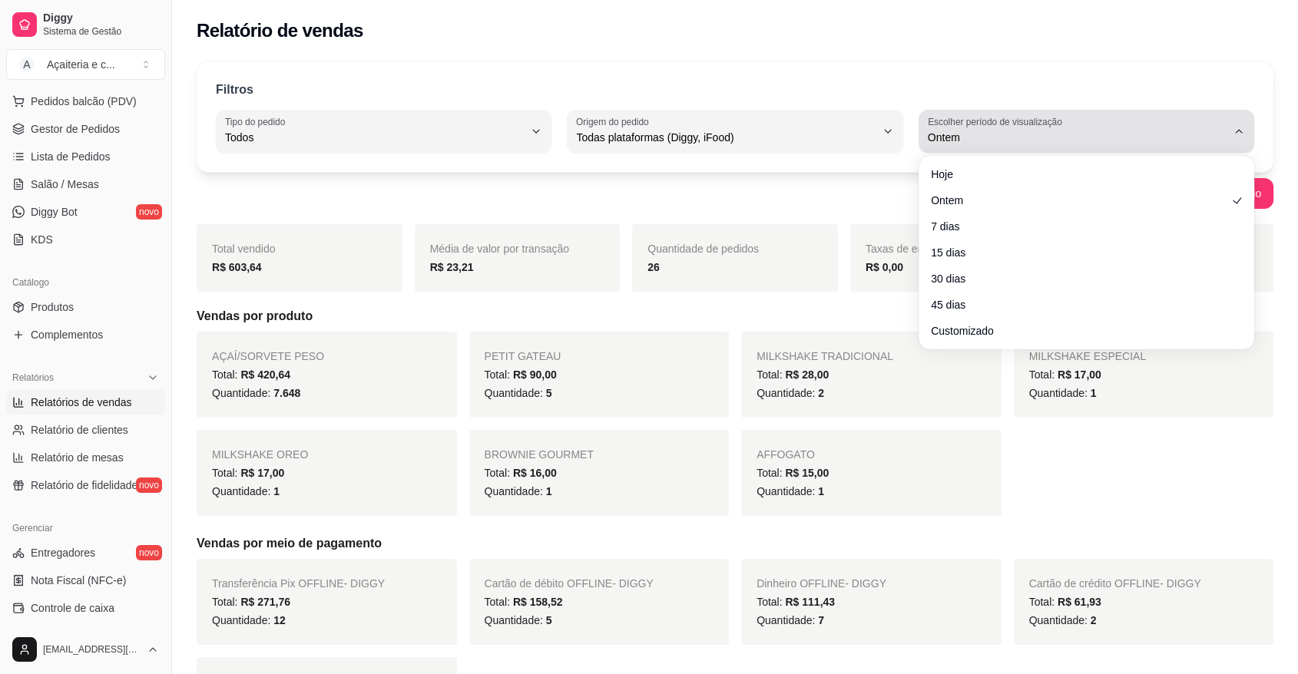
click at [1126, 133] on span "Ontem" at bounding box center [1077, 137] width 299 height 15
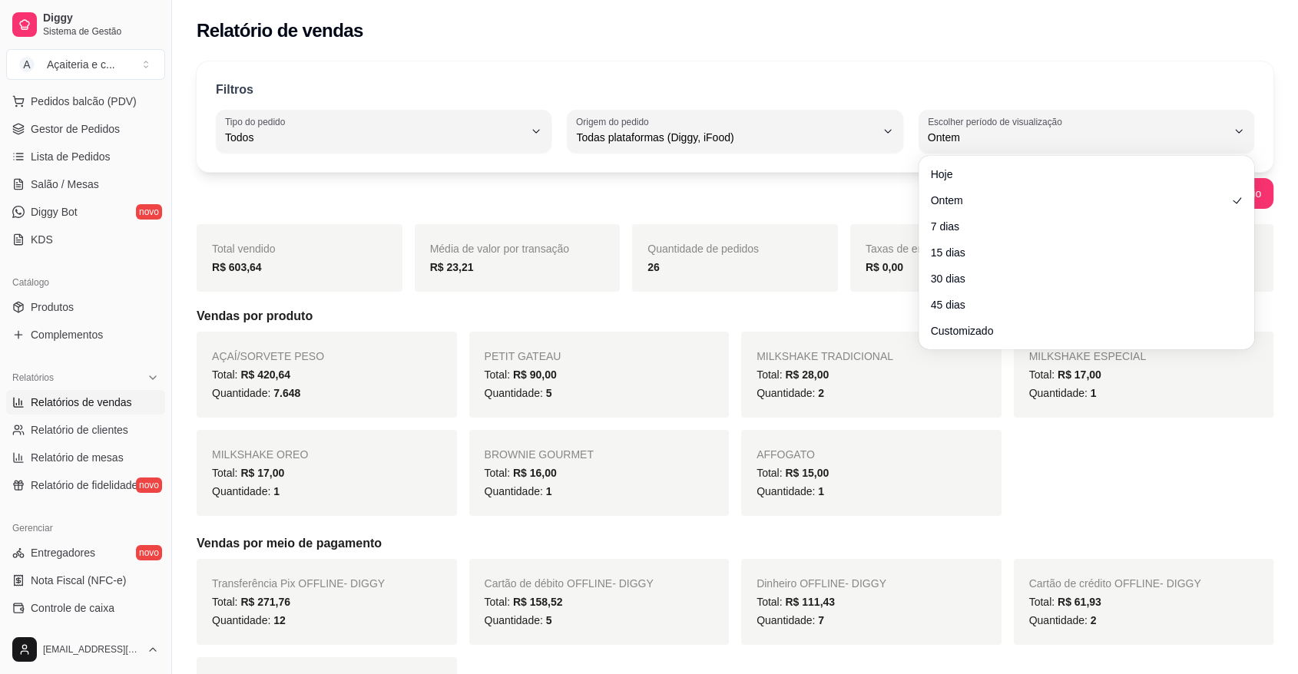
click at [1152, 89] on div "Filtros" at bounding box center [735, 91] width 1038 height 20
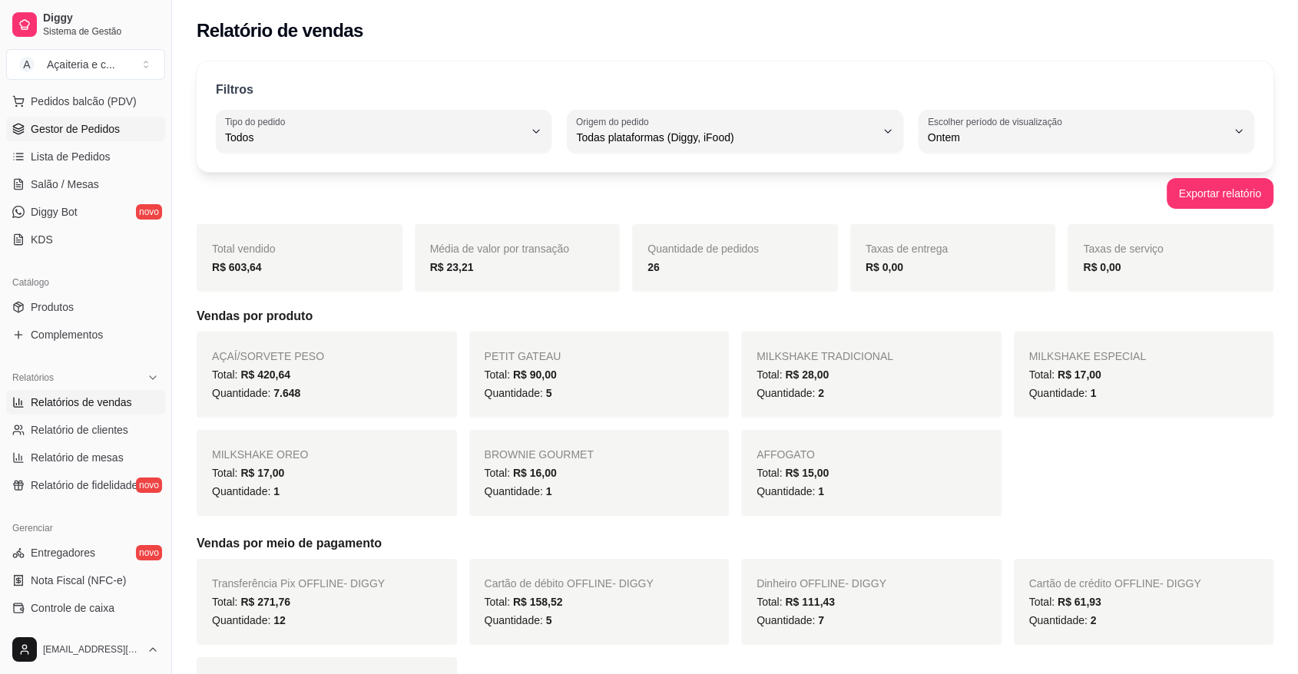
click at [96, 128] on span "Gestor de Pedidos" at bounding box center [75, 128] width 89 height 15
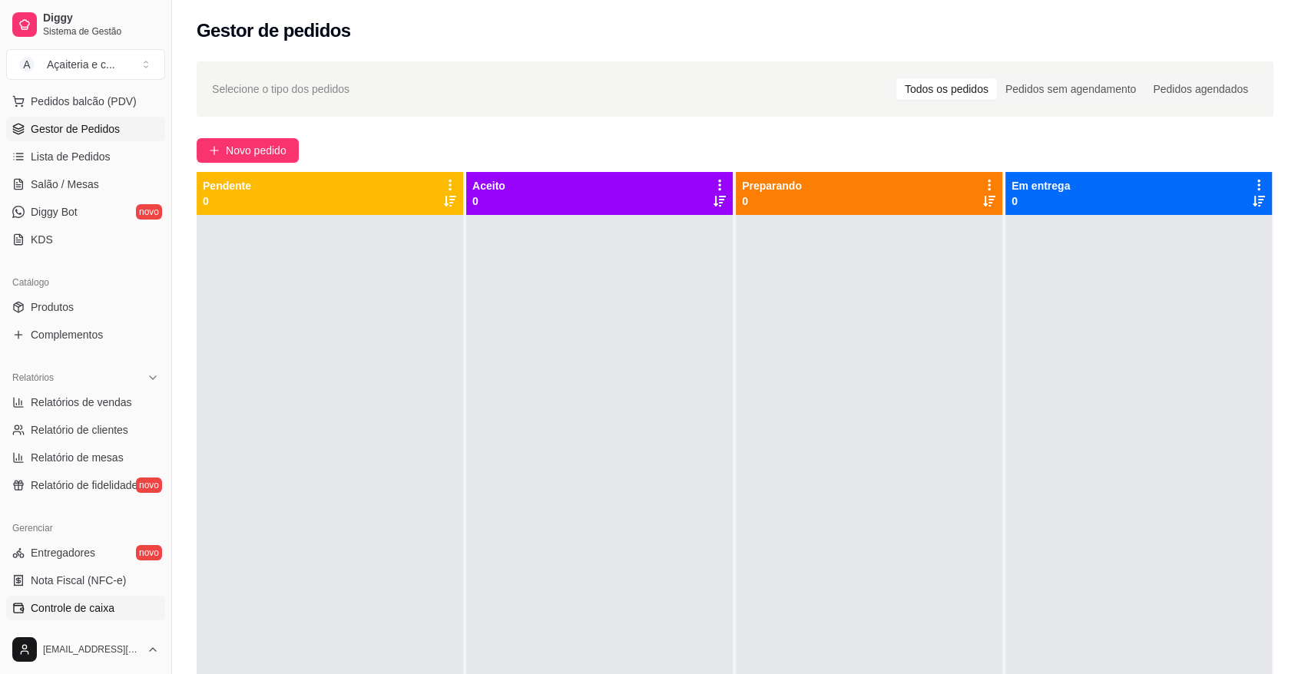
click at [108, 616] on link "Controle de caixa" at bounding box center [85, 608] width 159 height 25
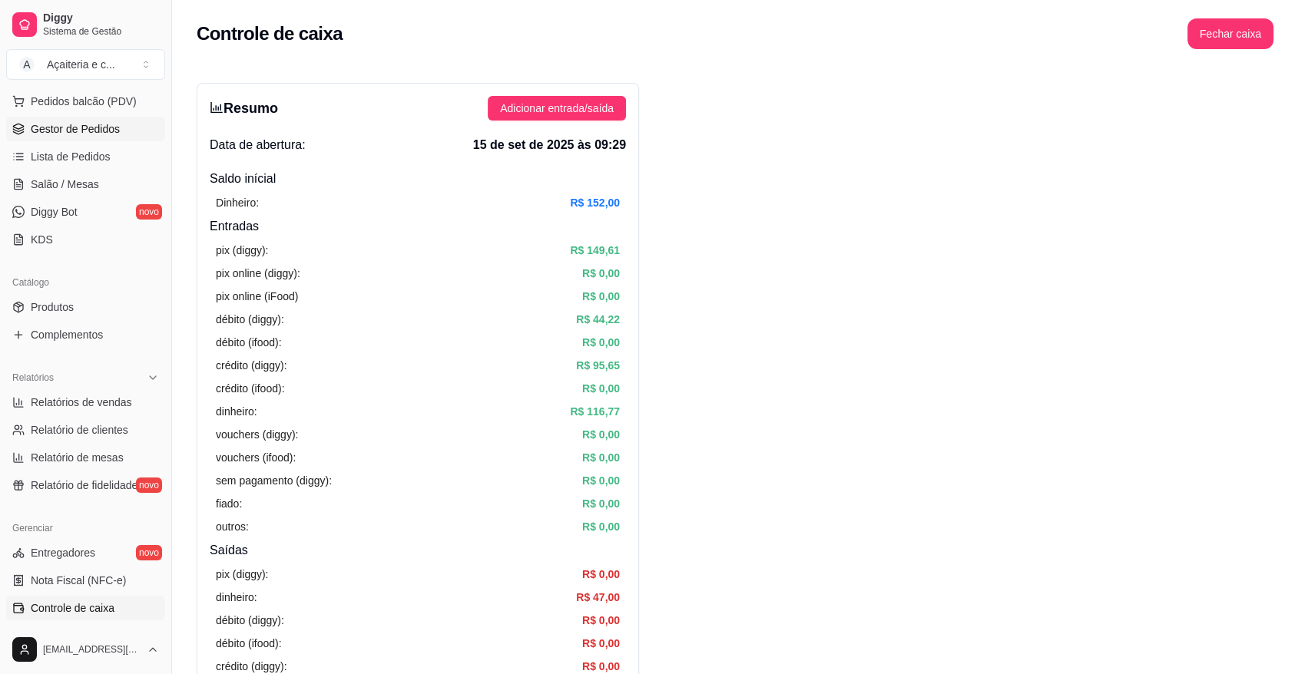
click at [94, 133] on span "Gestor de Pedidos" at bounding box center [75, 128] width 89 height 15
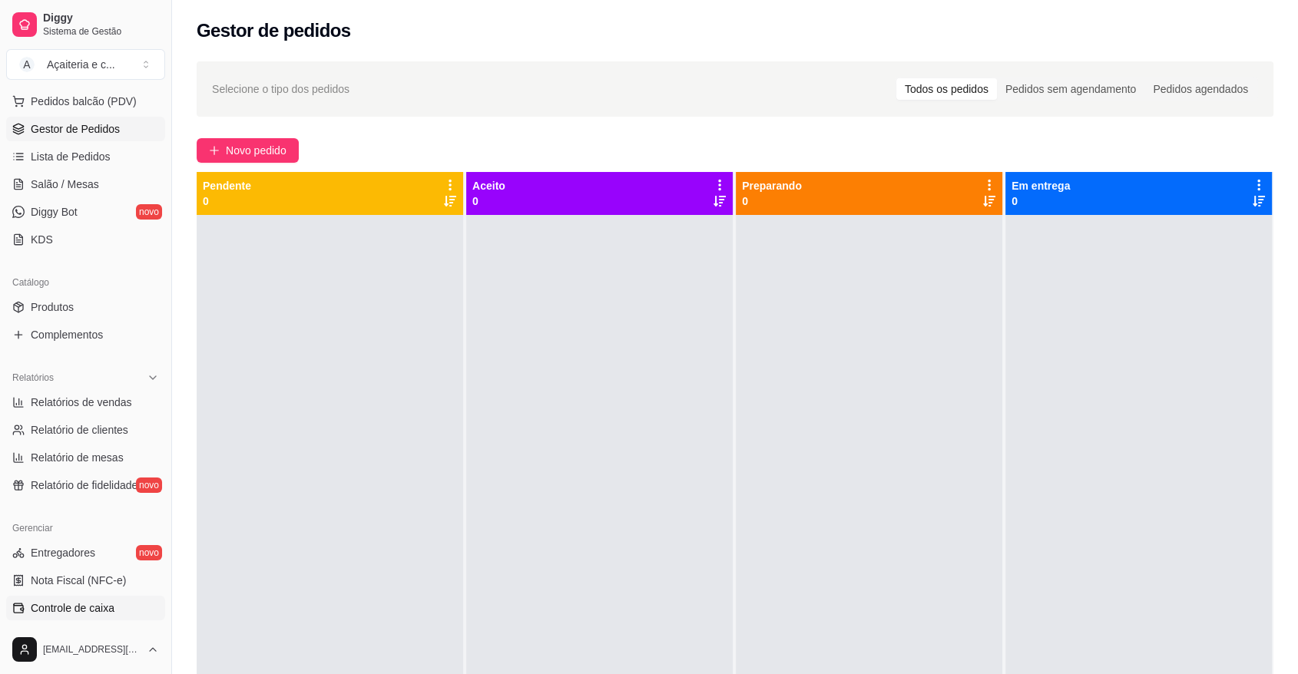
click at [129, 615] on link "Controle de caixa" at bounding box center [85, 608] width 159 height 25
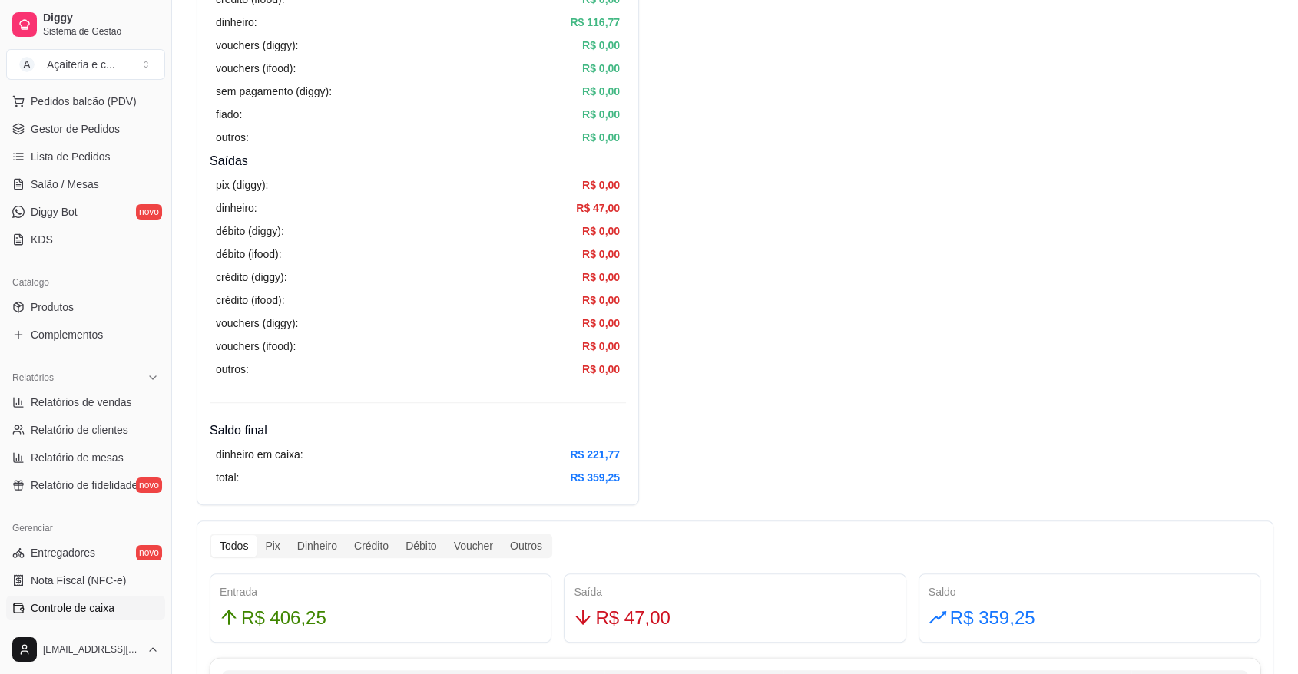
scroll to position [362, 0]
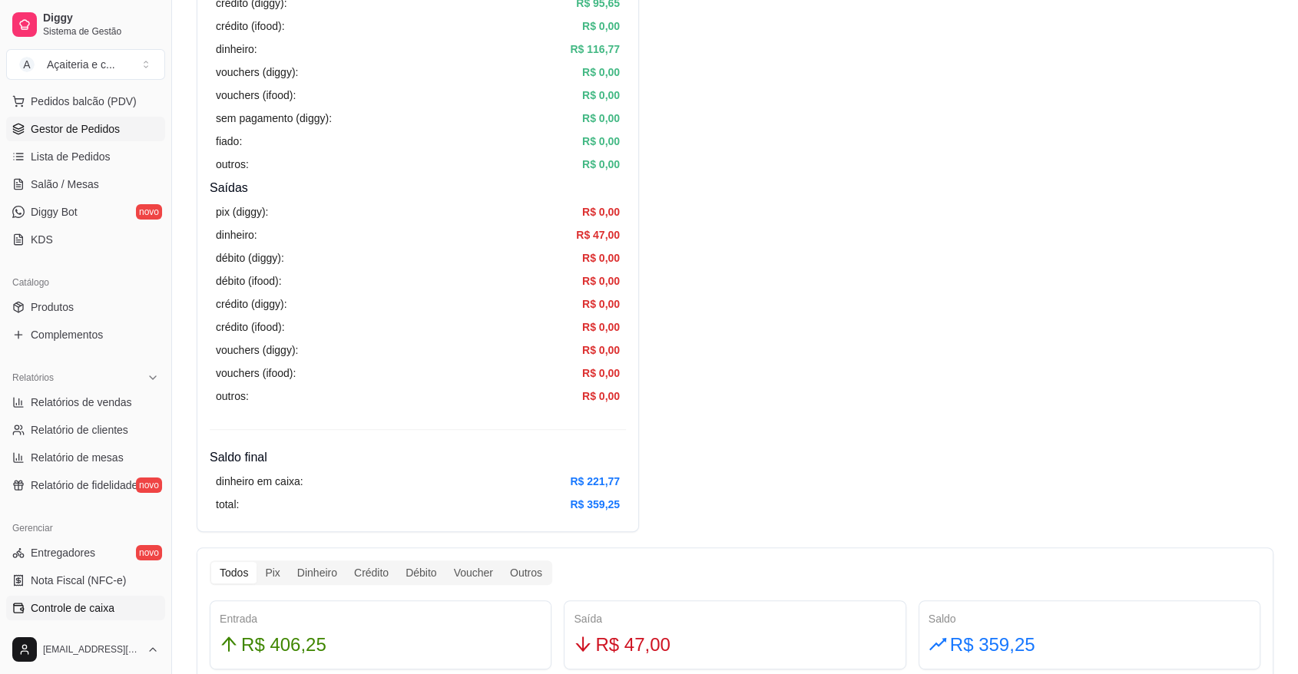
click at [131, 127] on link "Gestor de Pedidos" at bounding box center [85, 129] width 159 height 25
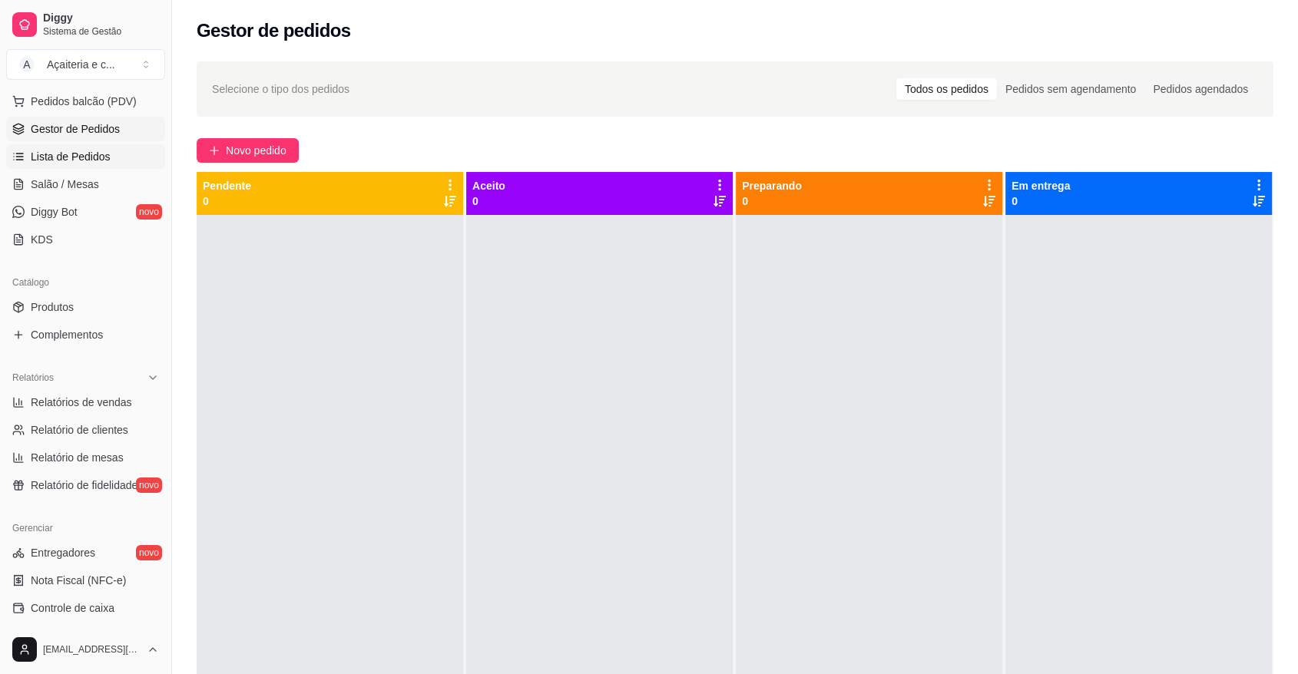
click at [110, 152] on link "Lista de Pedidos" at bounding box center [85, 156] width 159 height 25
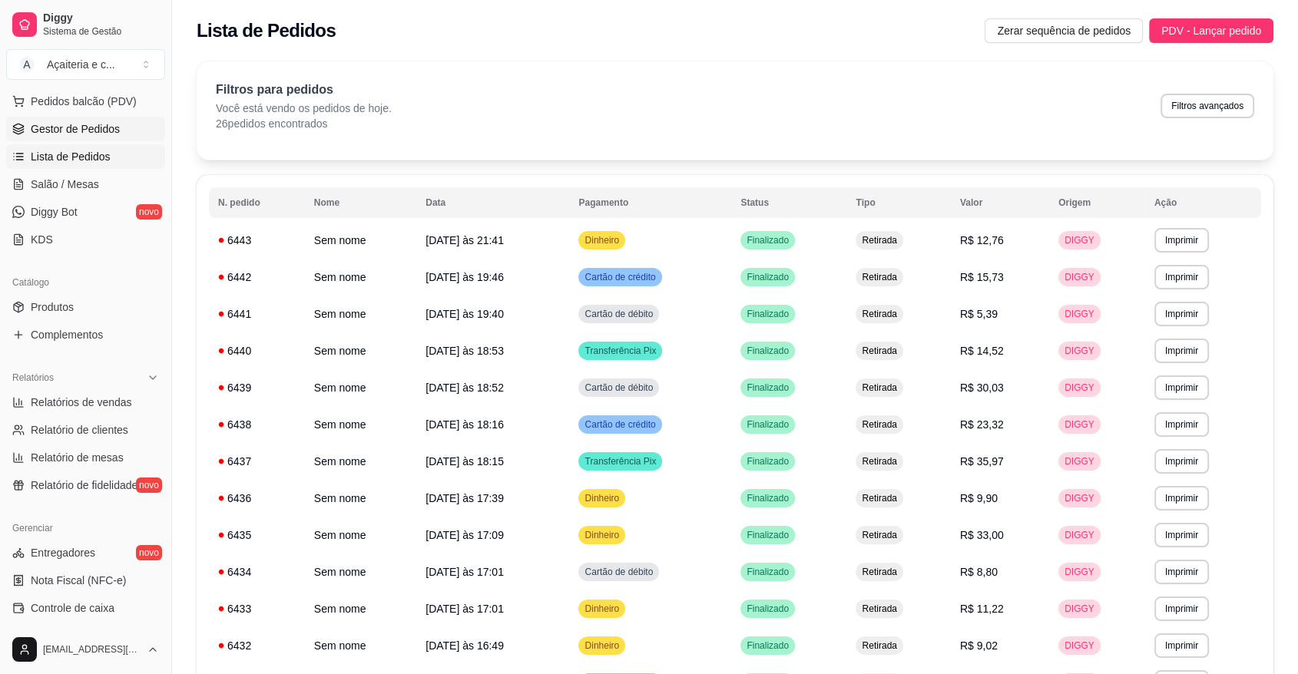
click at [104, 129] on span "Gestor de Pedidos" at bounding box center [75, 128] width 89 height 15
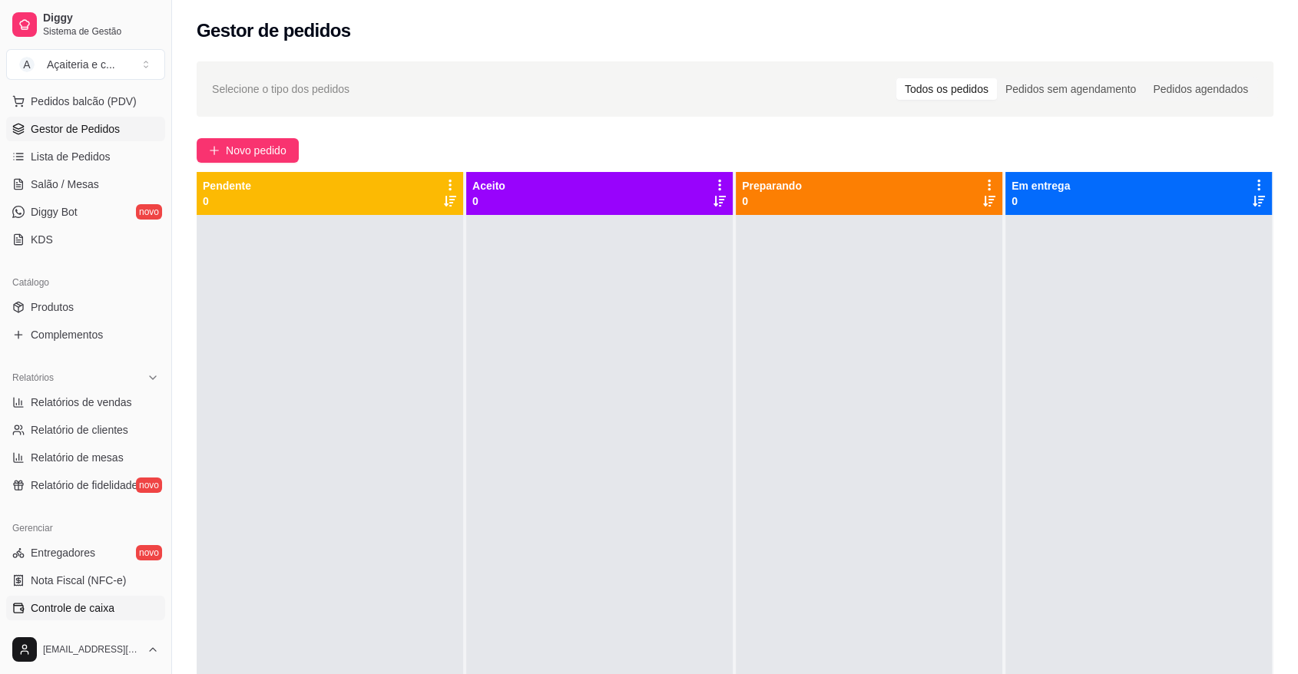
click at [120, 610] on link "Controle de caixa" at bounding box center [85, 608] width 159 height 25
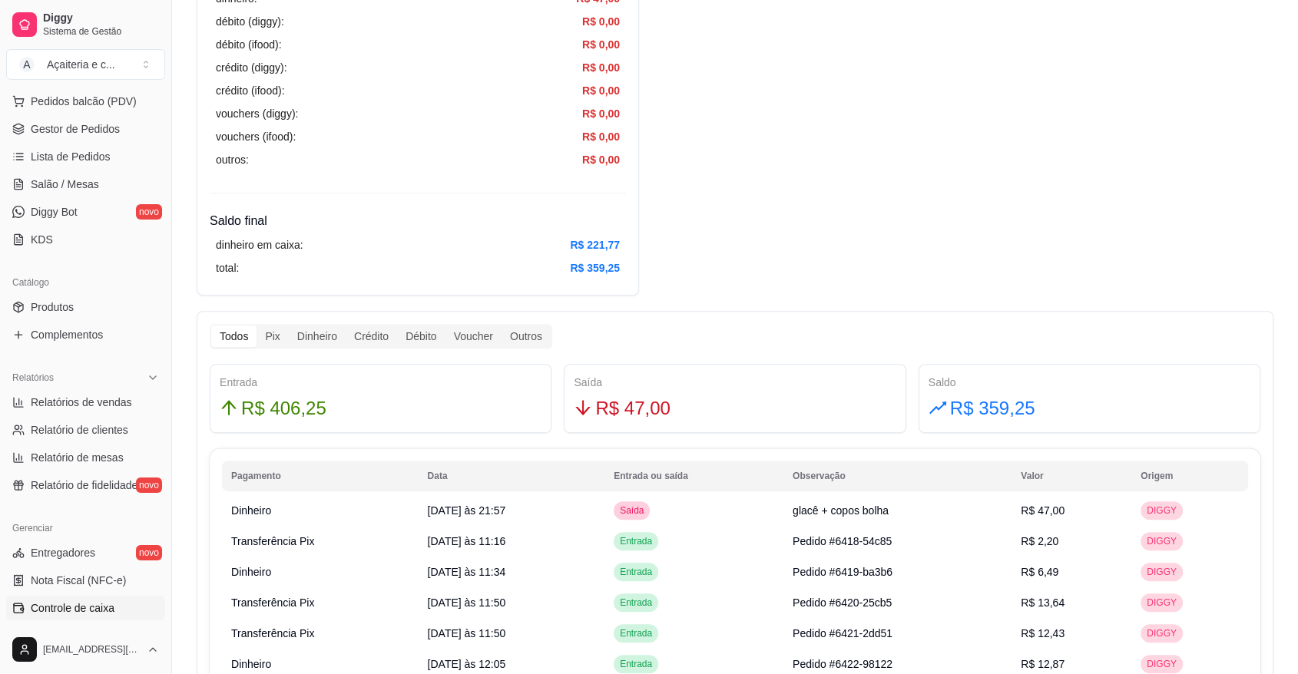
scroll to position [597, 0]
click at [129, 397] on link "Relatórios de vendas" at bounding box center [85, 402] width 159 height 25
select select "ALL"
select select "0"
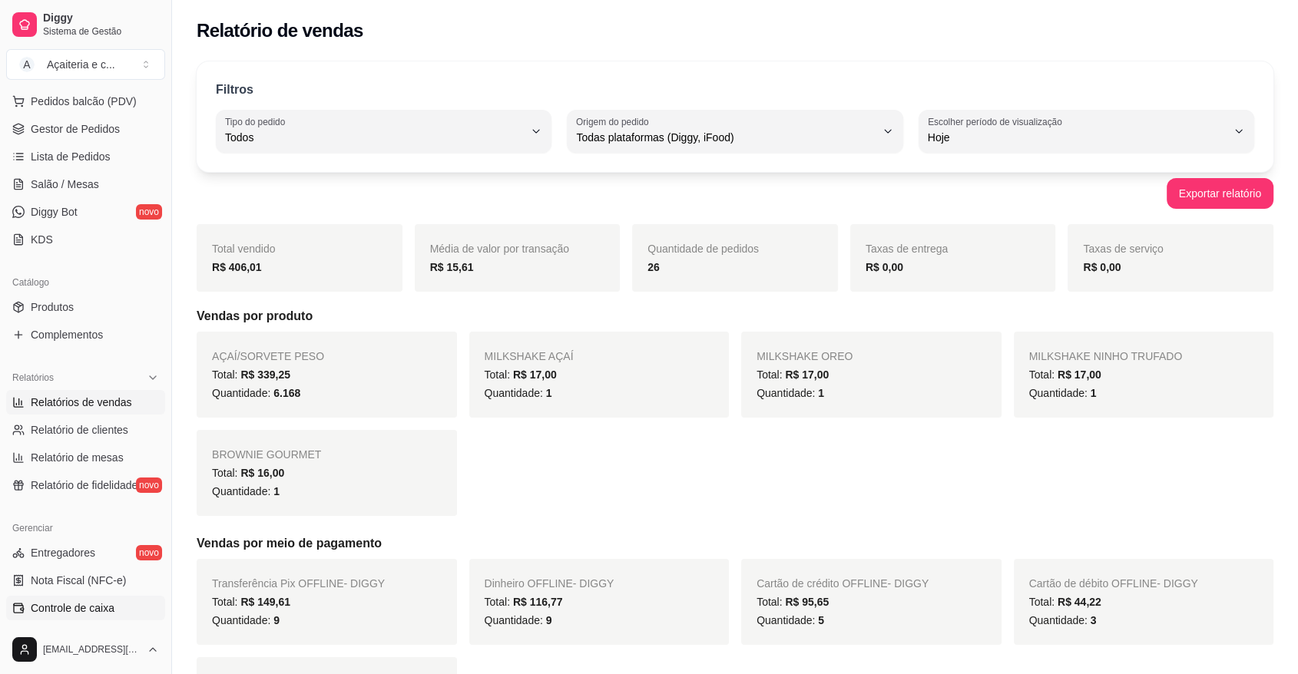
click at [51, 611] on span "Controle de caixa" at bounding box center [73, 607] width 84 height 15
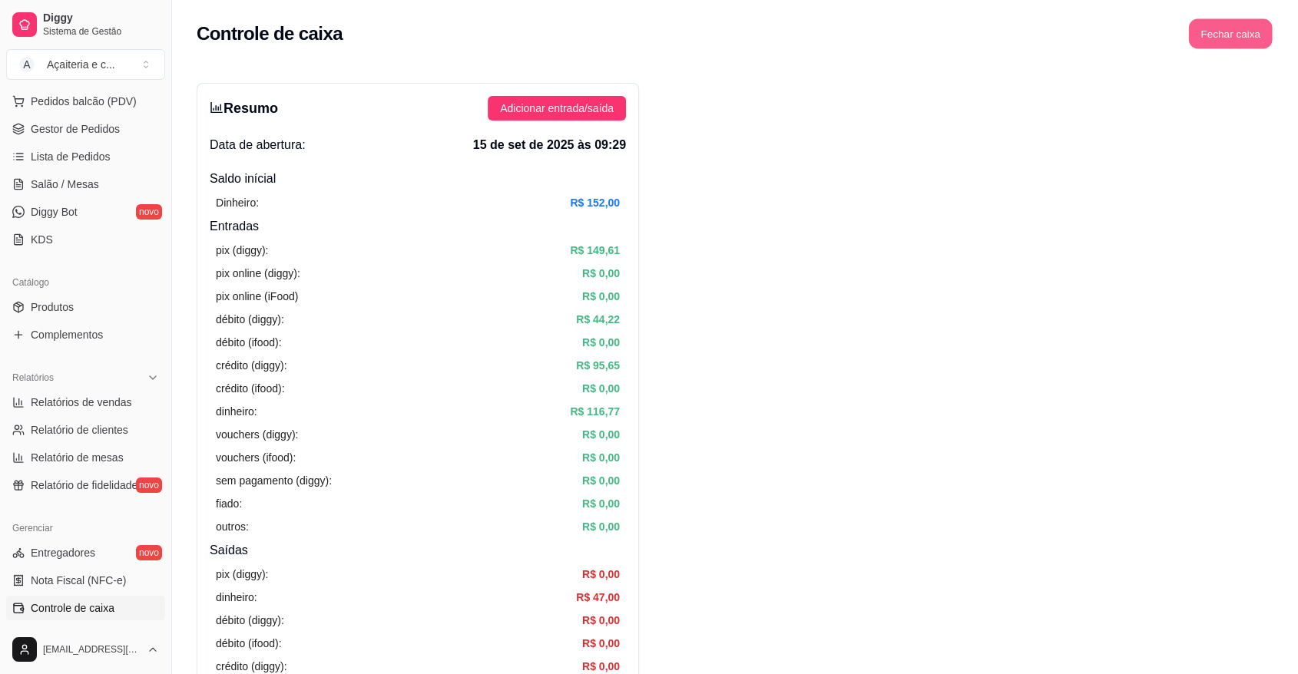
click at [1236, 37] on button "Fechar caixa" at bounding box center [1231, 34] width 84 height 30
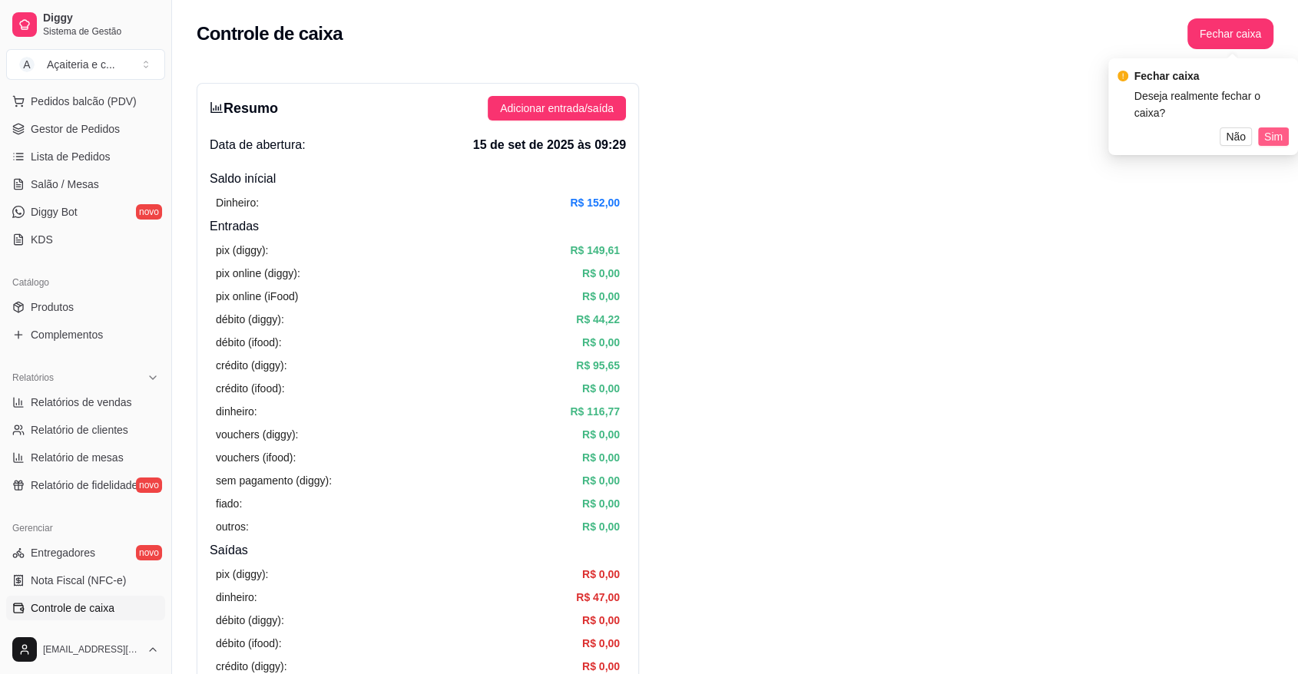
click at [1265, 136] on span "Sim" at bounding box center [1273, 136] width 18 height 17
